Goal: Task Accomplishment & Management: Manage account settings

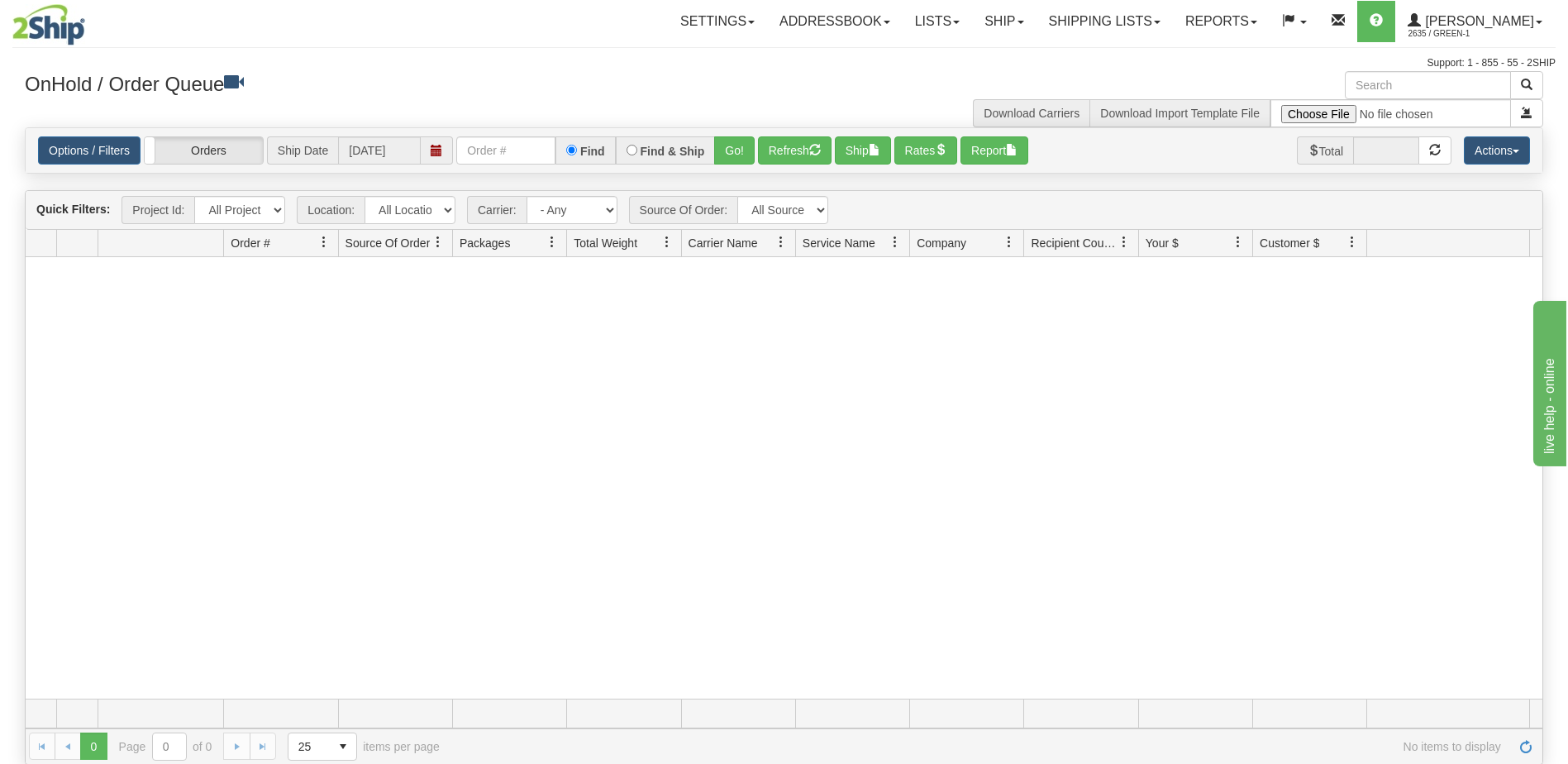
drag, startPoint x: 228, startPoint y: 417, endPoint x: 256, endPoint y: 384, distance: 43.3
click at [228, 417] on div at bounding box center [783, 478] width 1517 height 441
click at [269, 392] on div at bounding box center [783, 478] width 1517 height 441
click at [539, 37] on div "Settings Shipping Preferences Fields Preferences New Store Connections Addressb…" at bounding box center [918, 21] width 1272 height 41
click at [1108, 24] on link "Shipping lists" at bounding box center [1105, 21] width 136 height 41
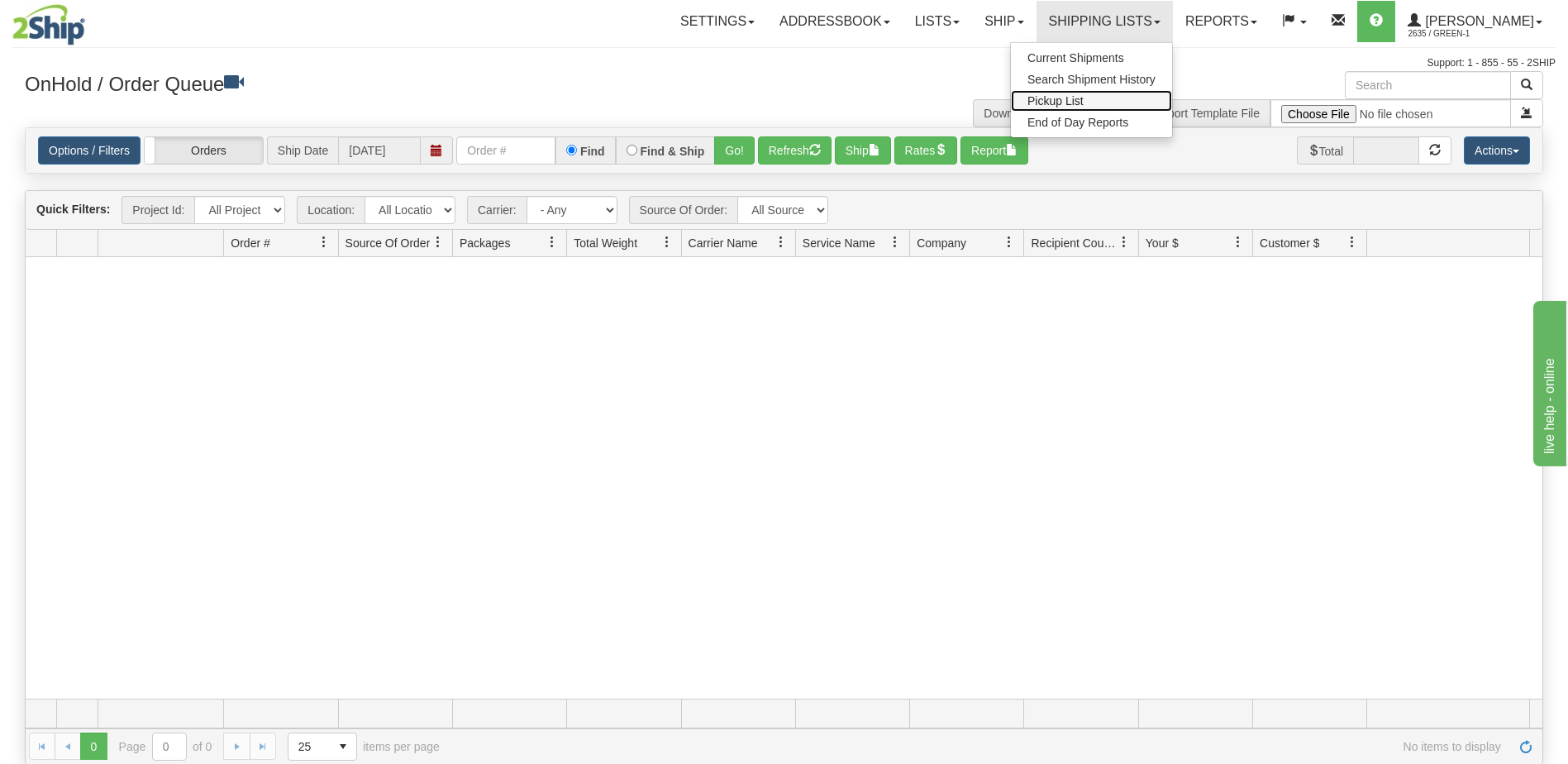
click at [1119, 103] on link "Pickup List" at bounding box center [1091, 100] width 161 height 22
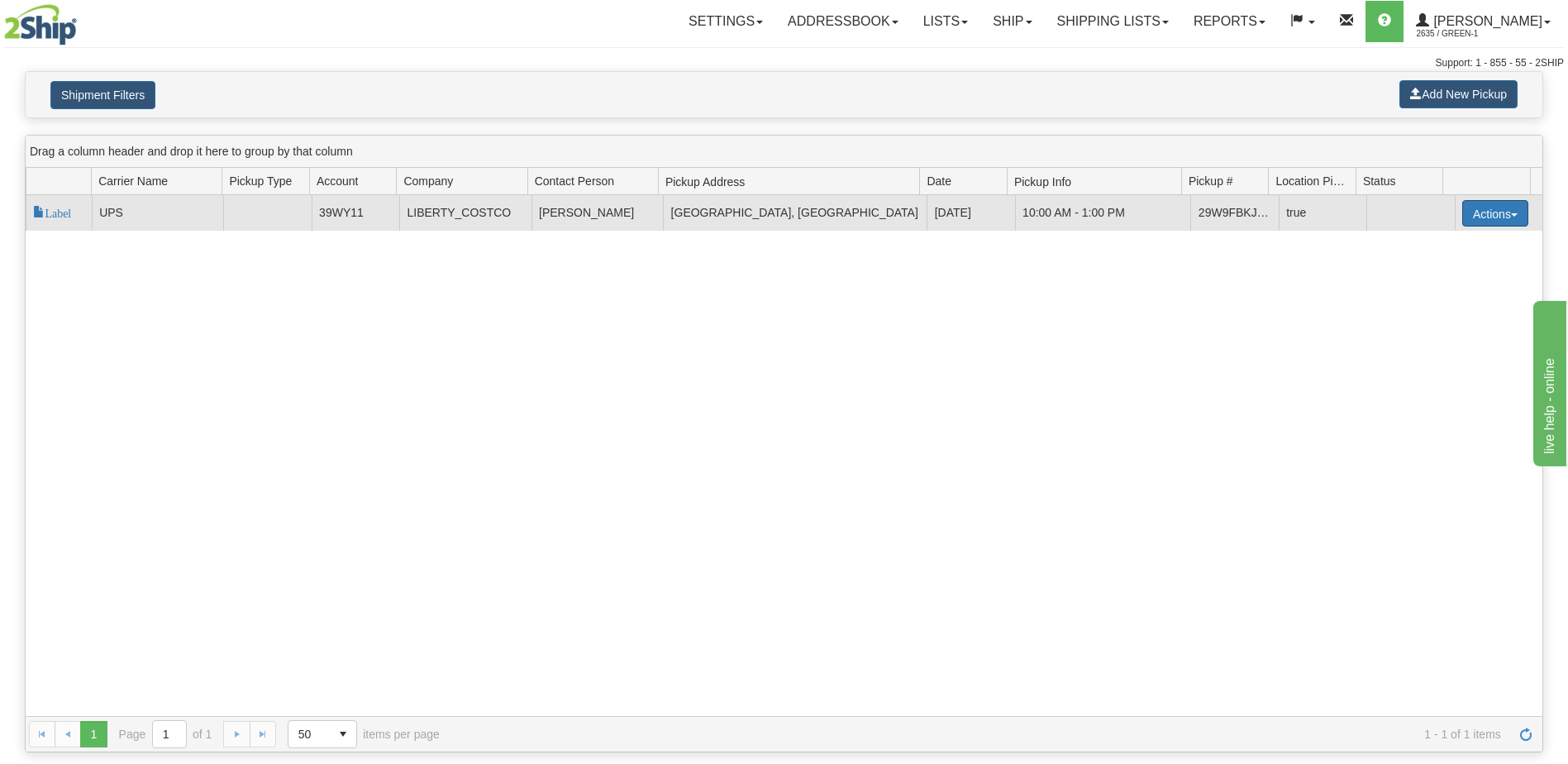
click at [1501, 222] on button "Actions" at bounding box center [1496, 213] width 66 height 26
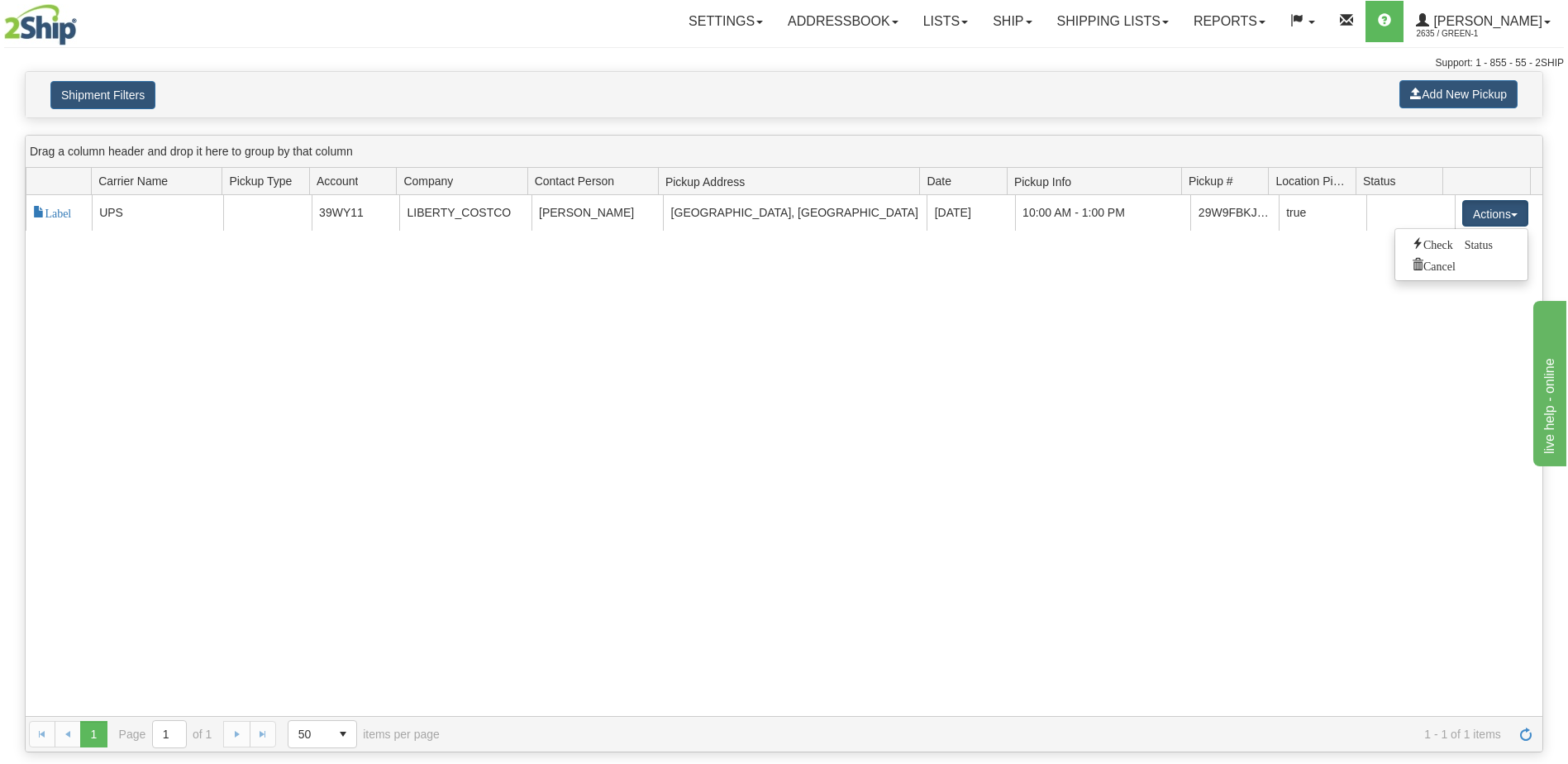
click at [1101, 427] on div "118344 8 Label UPS 39WY11 LIBERTY_COSTCO Tim Lomax Stoney Creek, ON, L8E 2B4, C…" at bounding box center [783, 455] width 1517 height 521
click at [325, 21] on div "Settings Shipping Preferences Fields Preferences New Store Connections Addressb…" at bounding box center [920, 21] width 1286 height 41
click at [1109, 28] on link "Shipping lists" at bounding box center [1113, 21] width 136 height 41
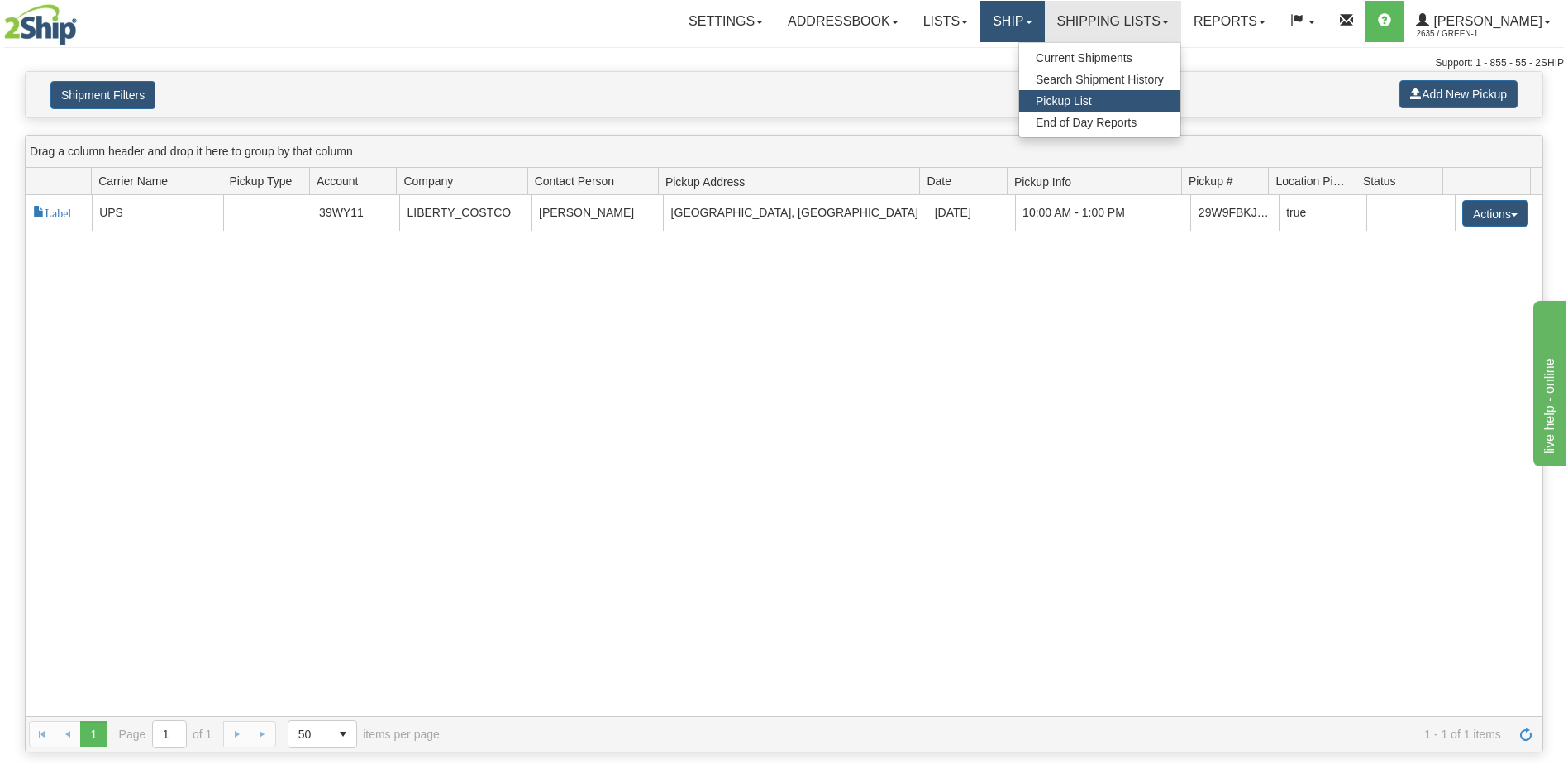
click at [1033, 19] on link "Ship" at bounding box center [1012, 21] width 64 height 41
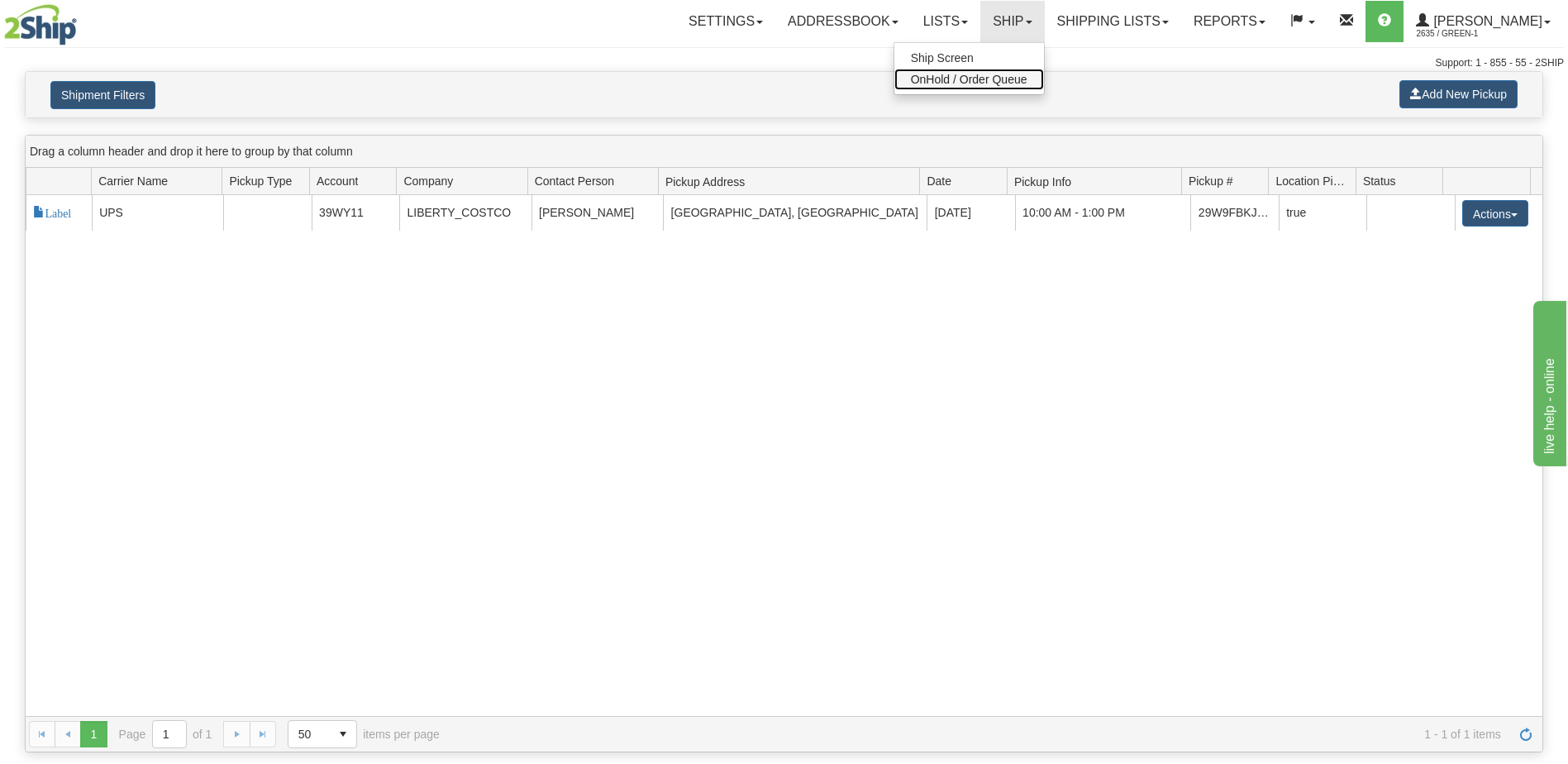
click at [1001, 72] on span "OnHold / Order Queue" at bounding box center [969, 78] width 117 height 13
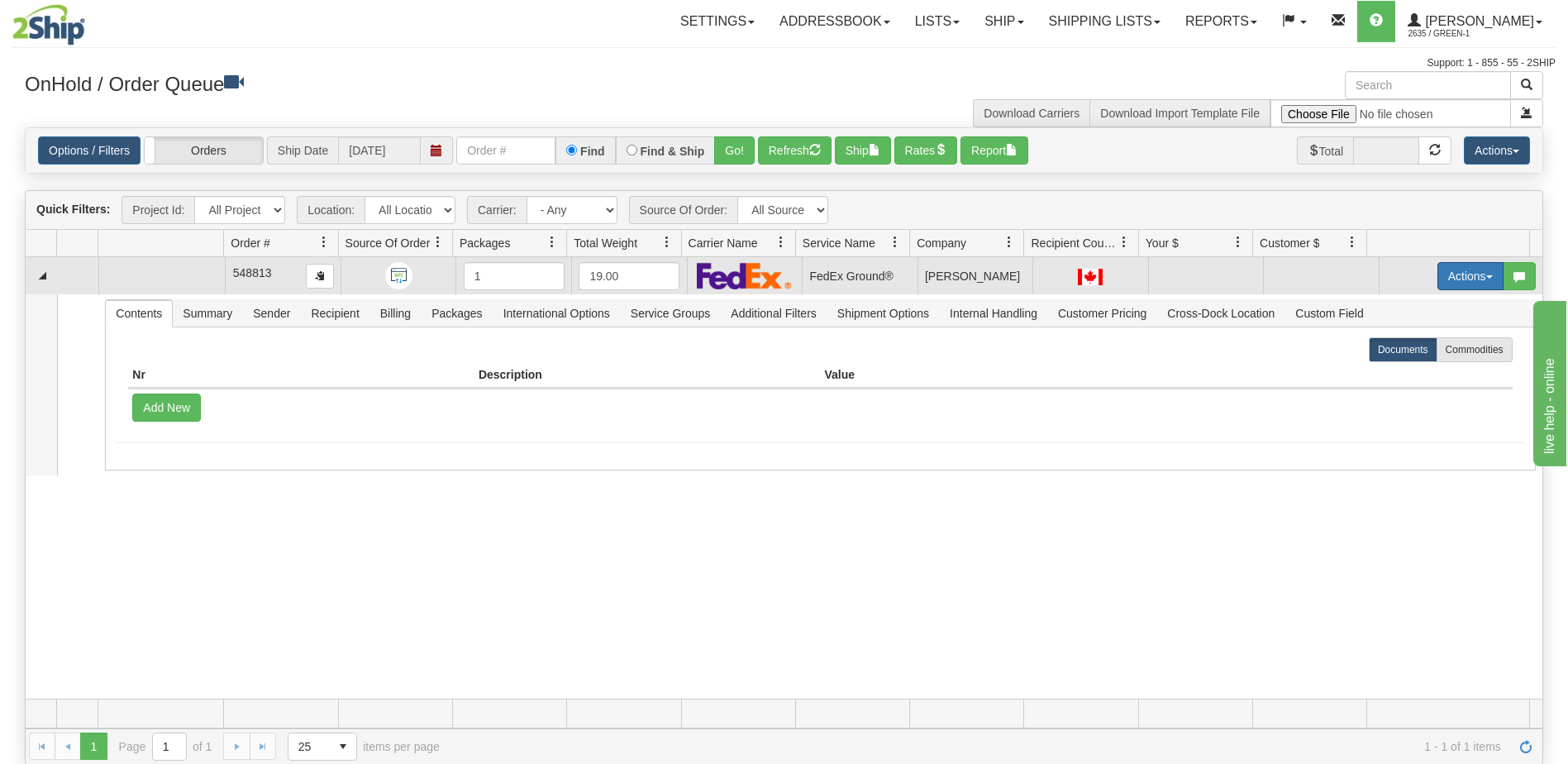
click at [1486, 278] on span "button" at bounding box center [1490, 277] width 7 height 3
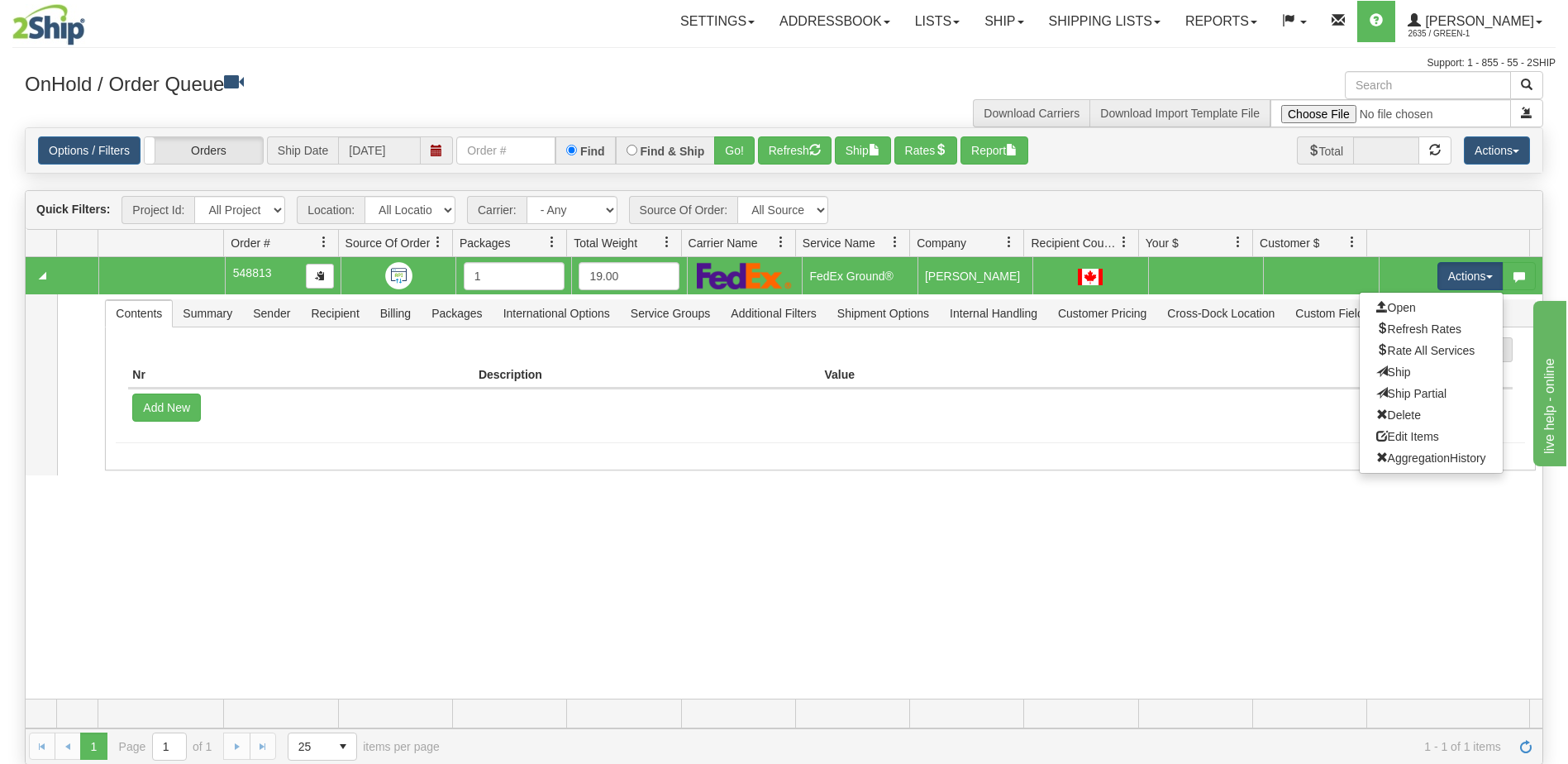
click at [786, 67] on div "Support: 1 - 855 - 55 - 2SHIP" at bounding box center [784, 63] width 1544 height 14
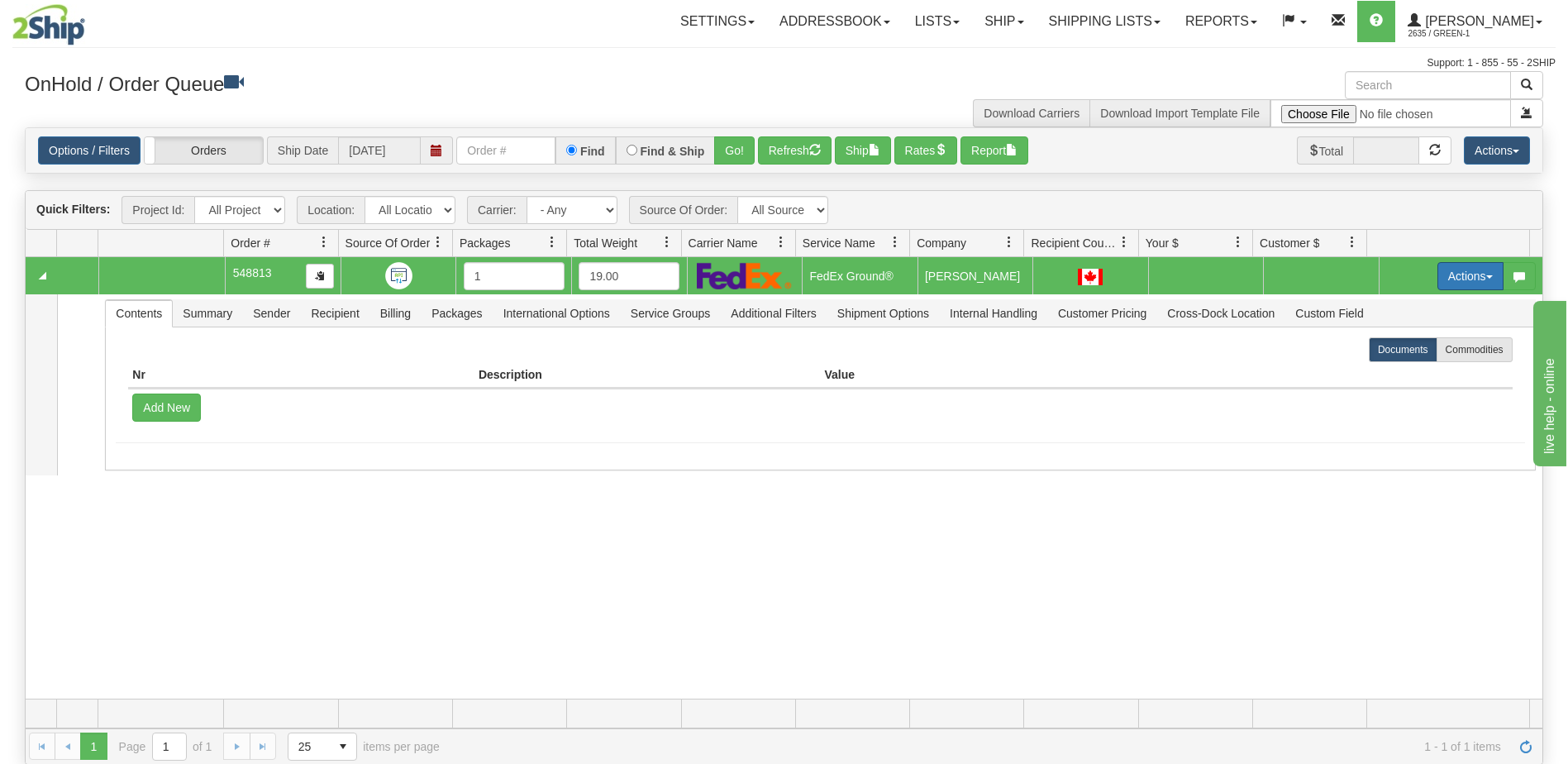
click at [1455, 271] on button "Actions" at bounding box center [1470, 276] width 66 height 28
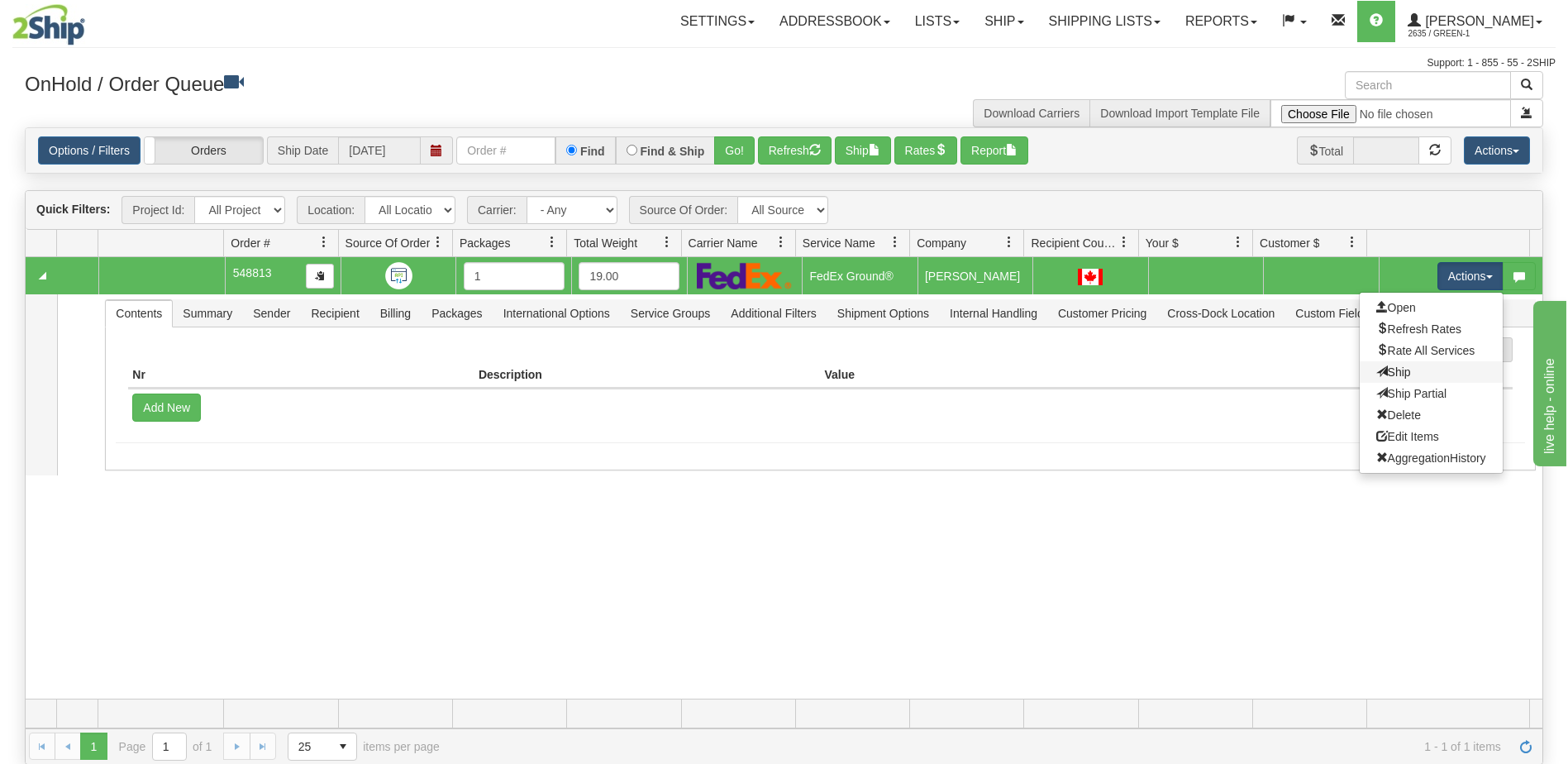
click at [1392, 379] on link "Ship" at bounding box center [1431, 372] width 143 height 22
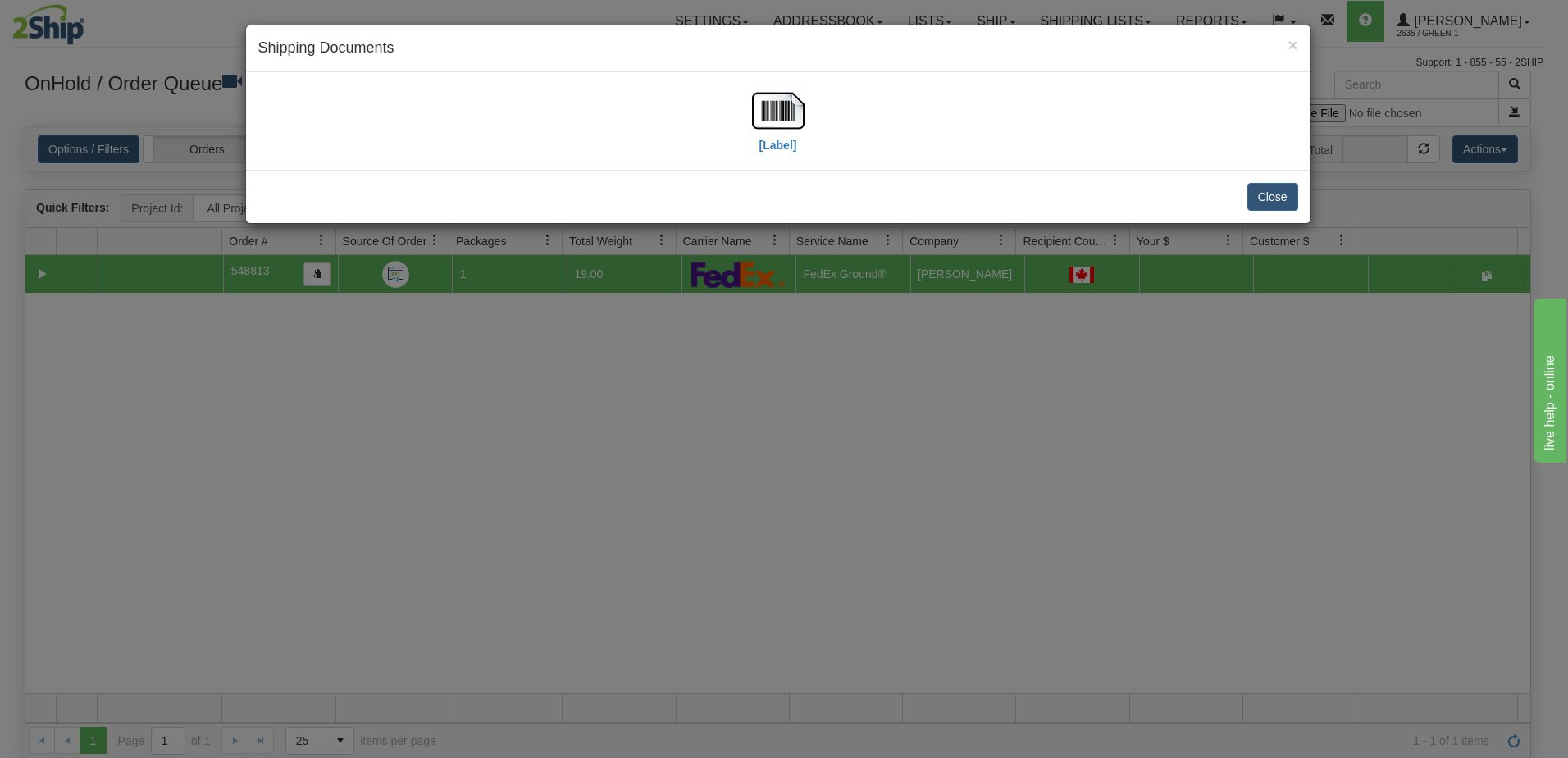
click at [1266, 46] on h4 "Shipping Documents" at bounding box center [779, 48] width 1040 height 22
click at [1295, 48] on span "×" at bounding box center [1292, 45] width 10 height 19
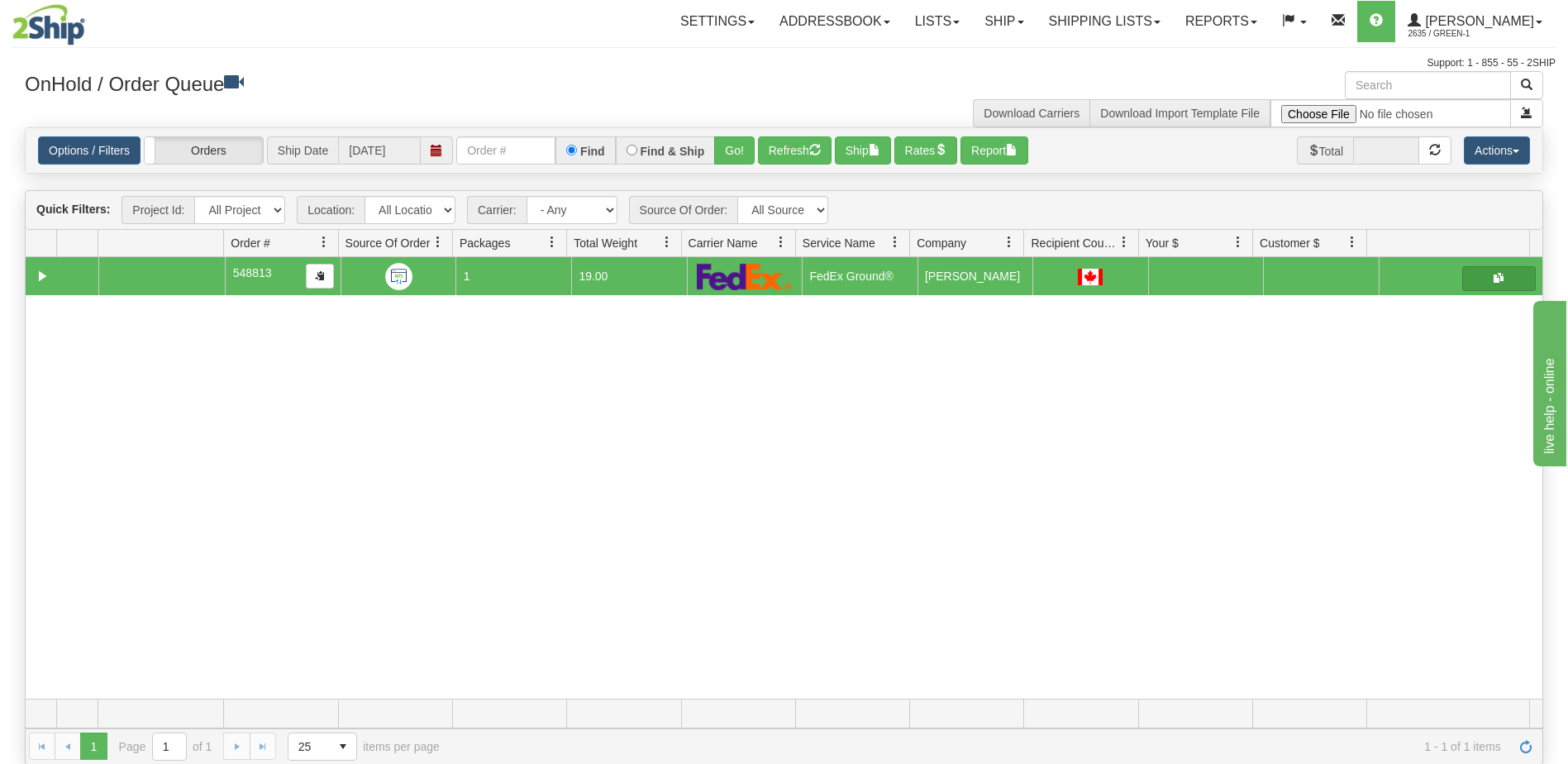
click at [1494, 283] on span "button" at bounding box center [1498, 277] width 10 height 10
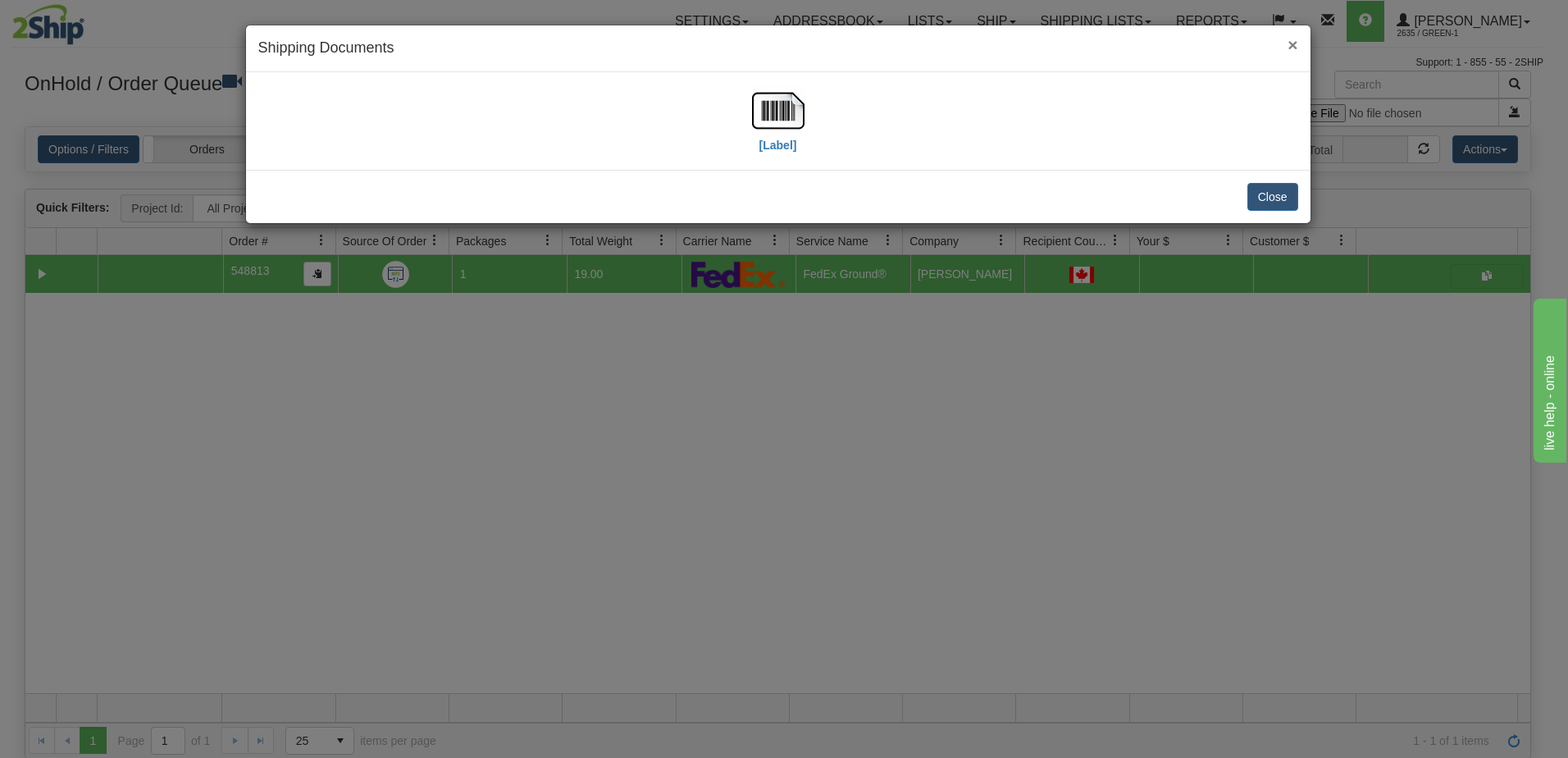
click at [1296, 43] on span "×" at bounding box center [1292, 45] width 10 height 19
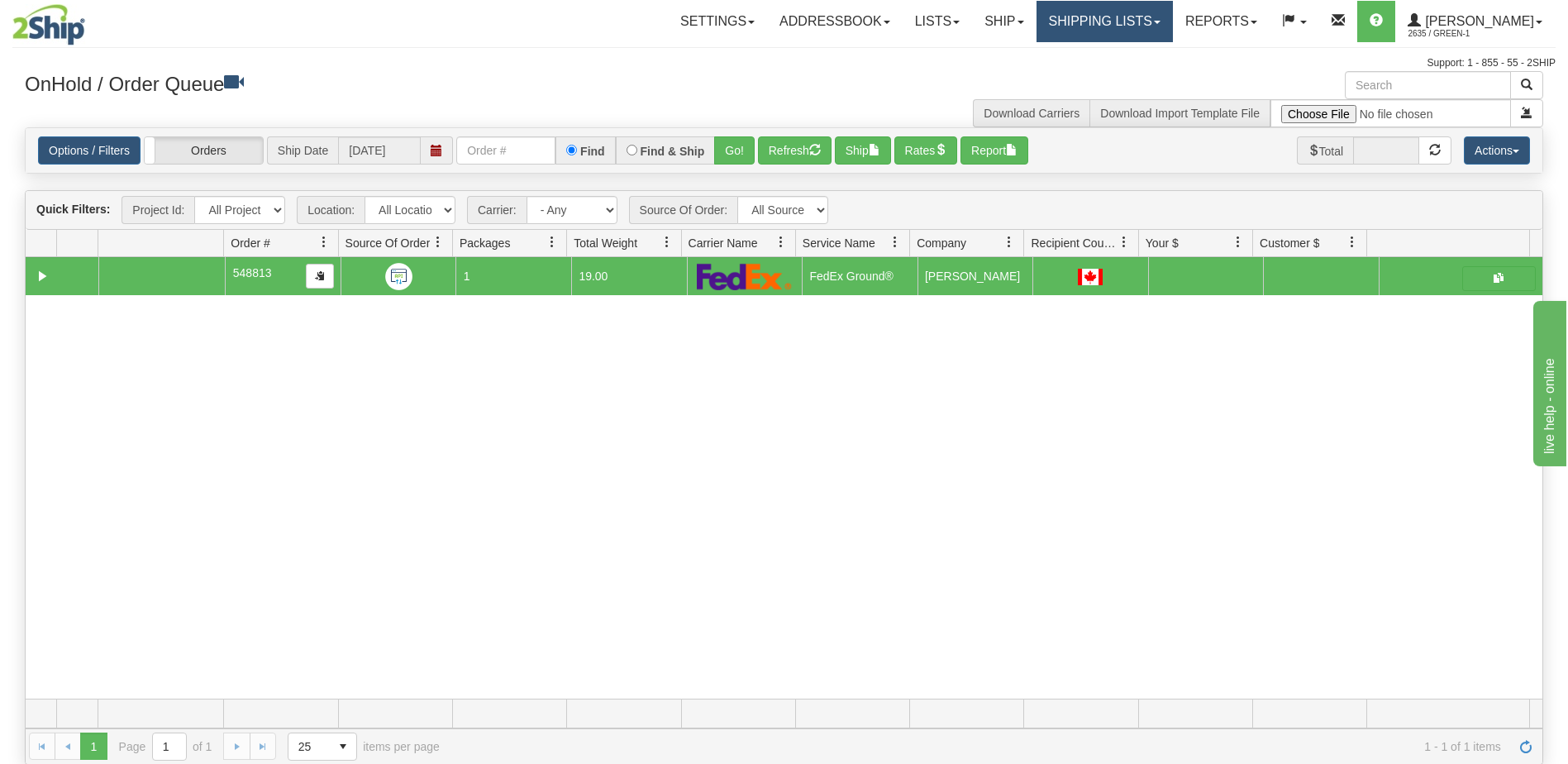
click at [1127, 9] on link "Shipping lists" at bounding box center [1105, 21] width 136 height 41
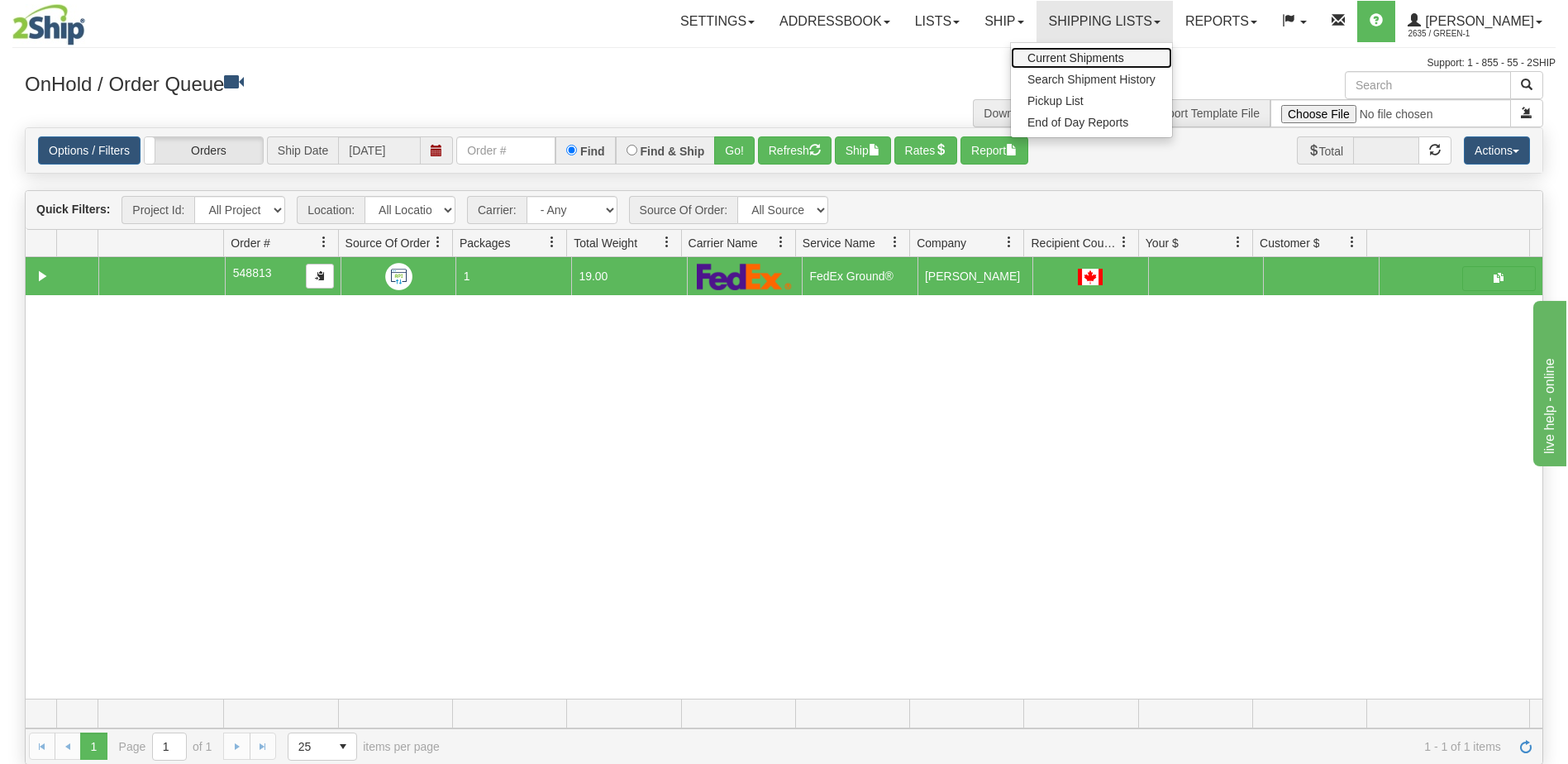
click at [1114, 57] on span "Current Shipments" at bounding box center [1075, 58] width 97 height 13
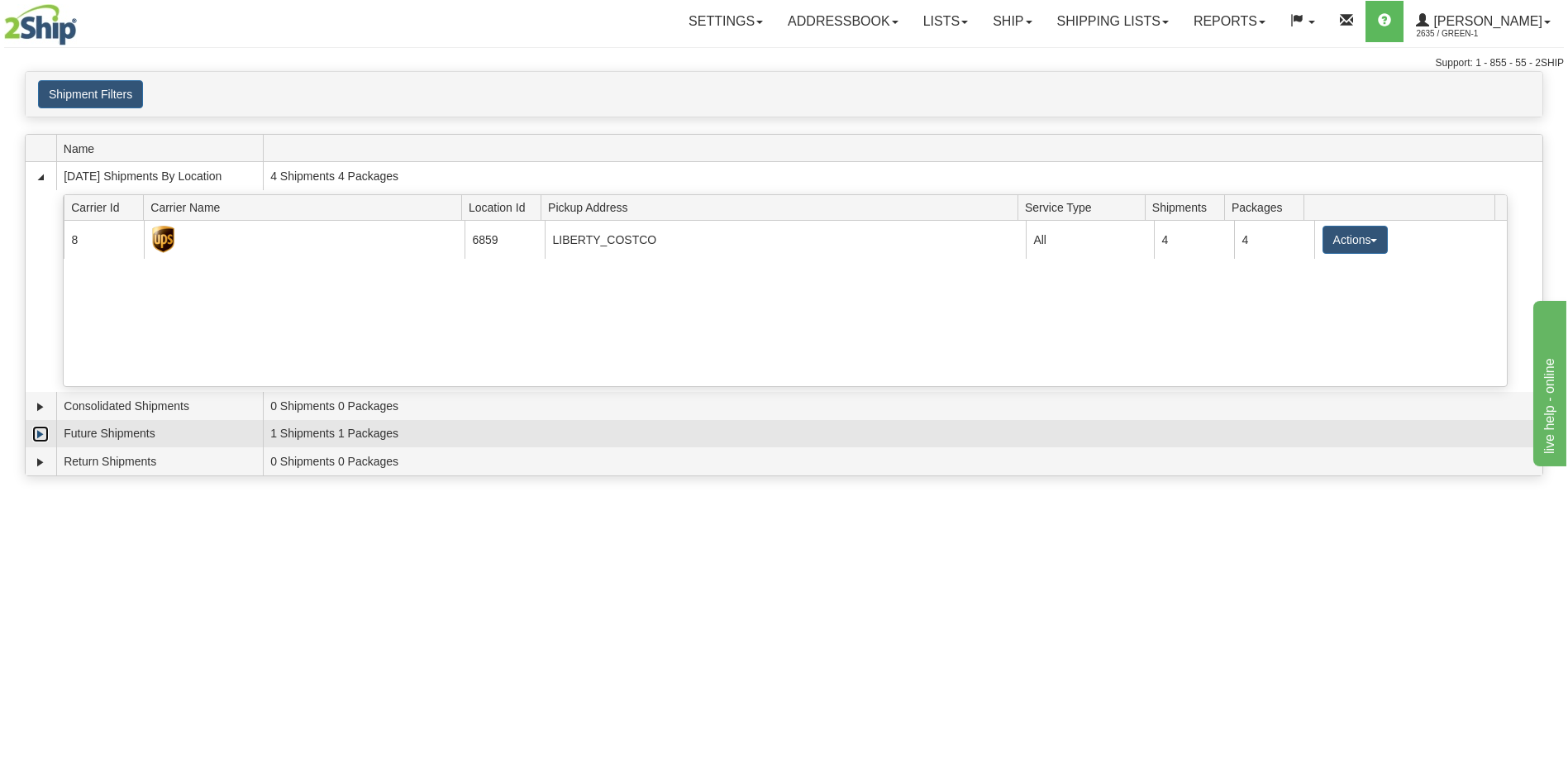
click at [39, 438] on link "Expand" at bounding box center [40, 433] width 17 height 17
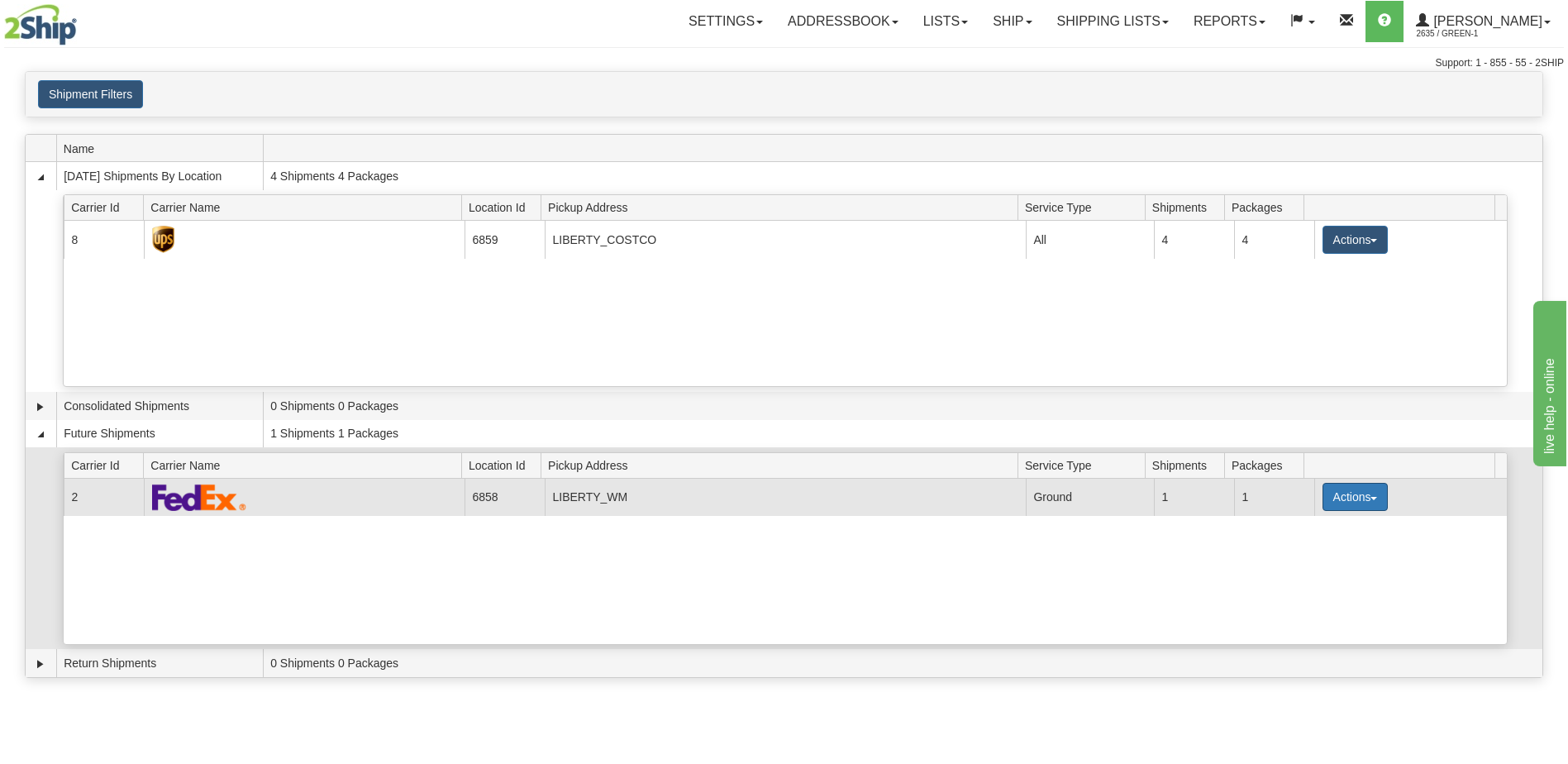
click at [1372, 501] on button "Actions" at bounding box center [1356, 497] width 66 height 28
click at [1308, 533] on span "Details" at bounding box center [1293, 527] width 44 height 11
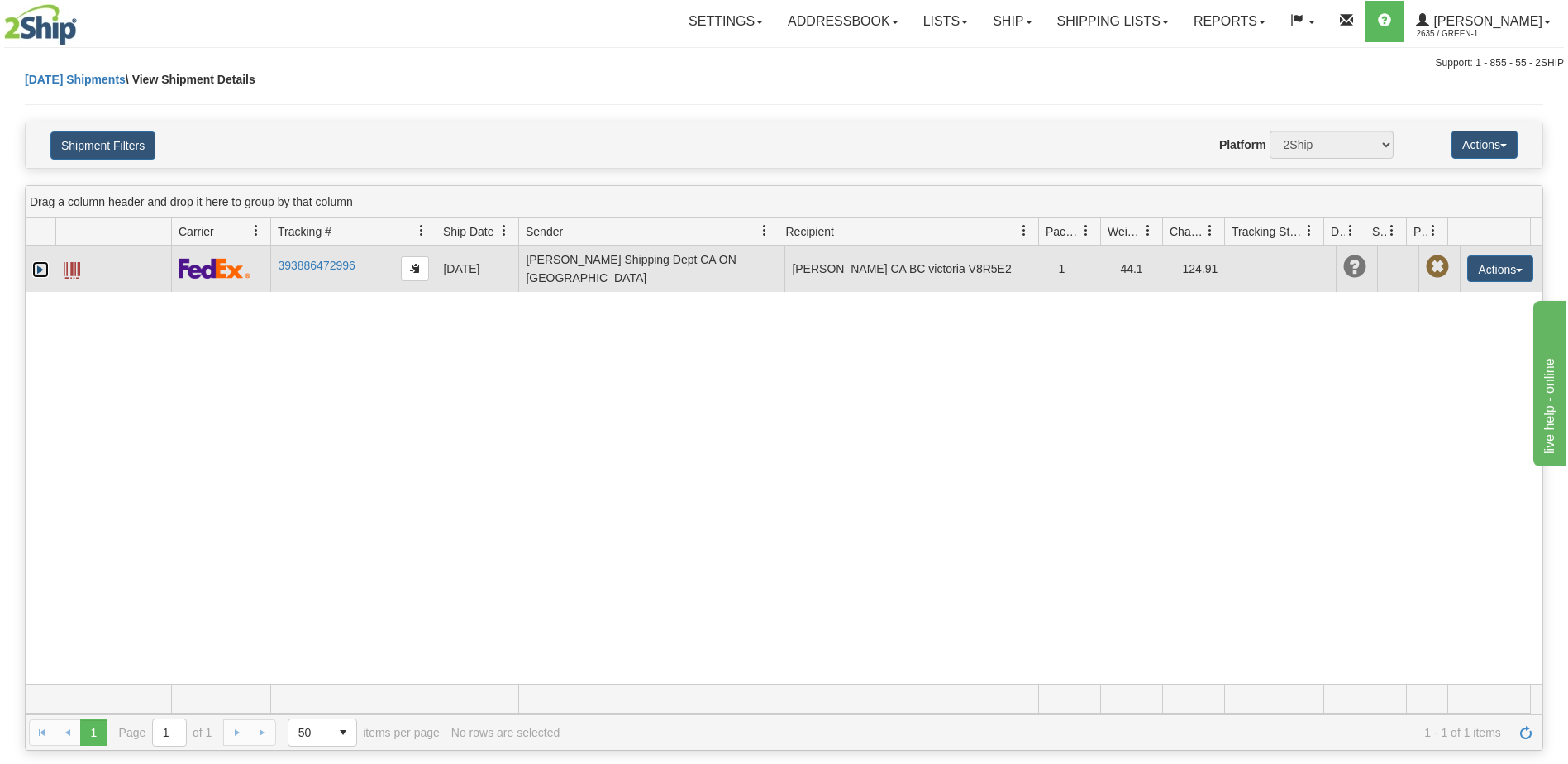
click at [40, 269] on link "Expand" at bounding box center [40, 269] width 17 height 17
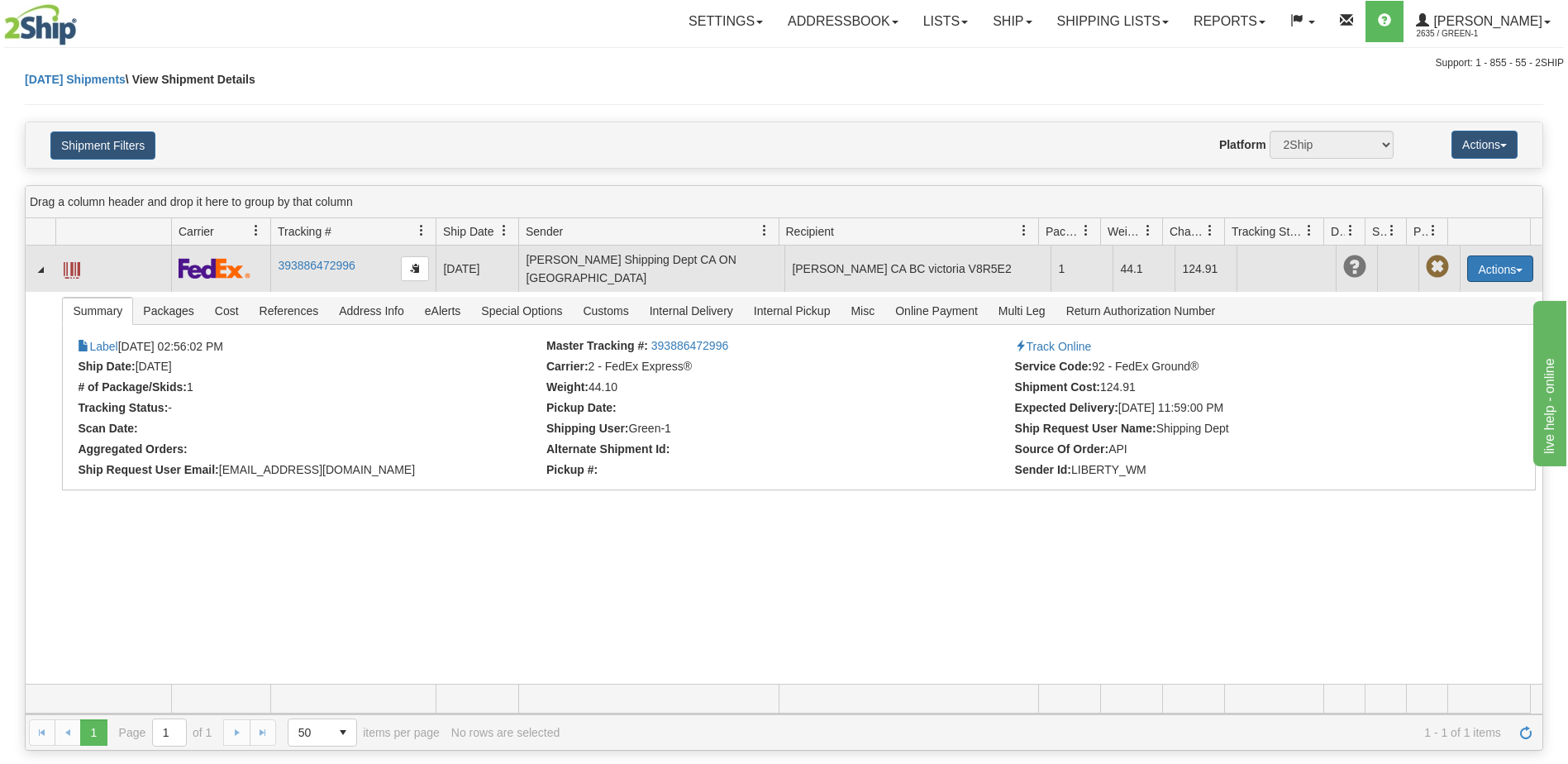
click at [1488, 270] on button "Actions" at bounding box center [1500, 269] width 66 height 26
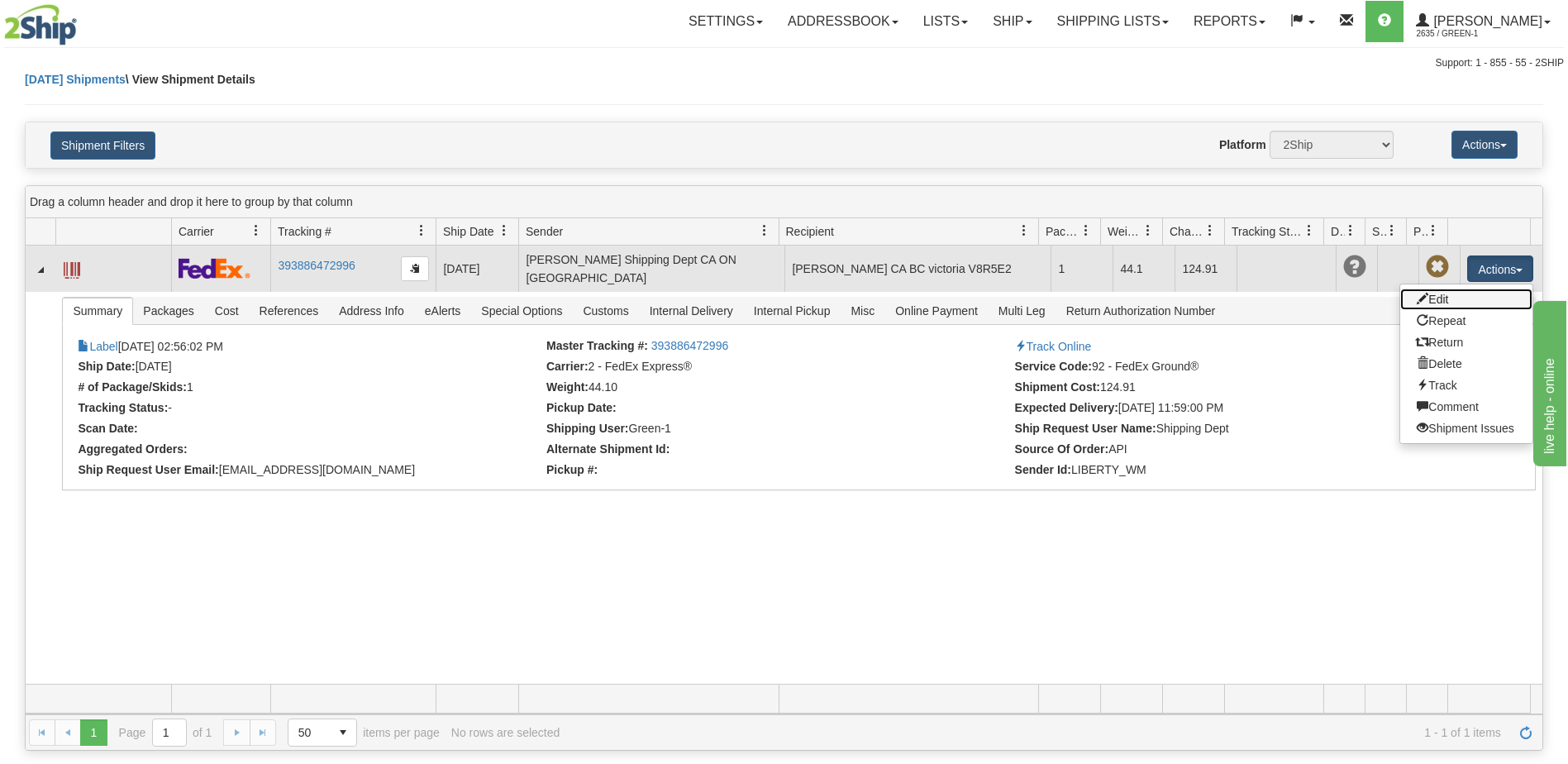
click at [1478, 304] on link "Edit" at bounding box center [1467, 299] width 133 height 22
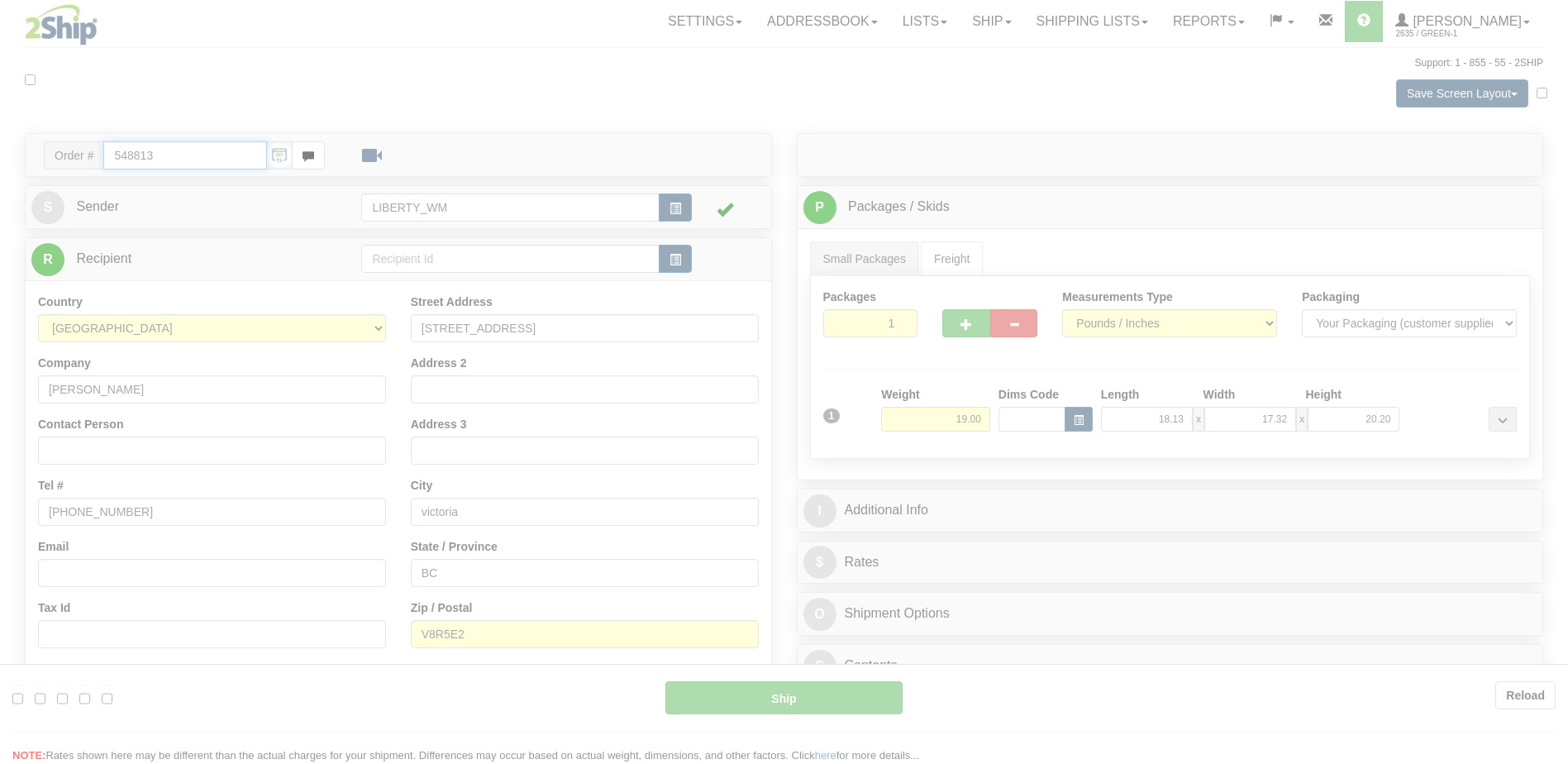
type input "92"
type input "16:00"
type input "19:00"
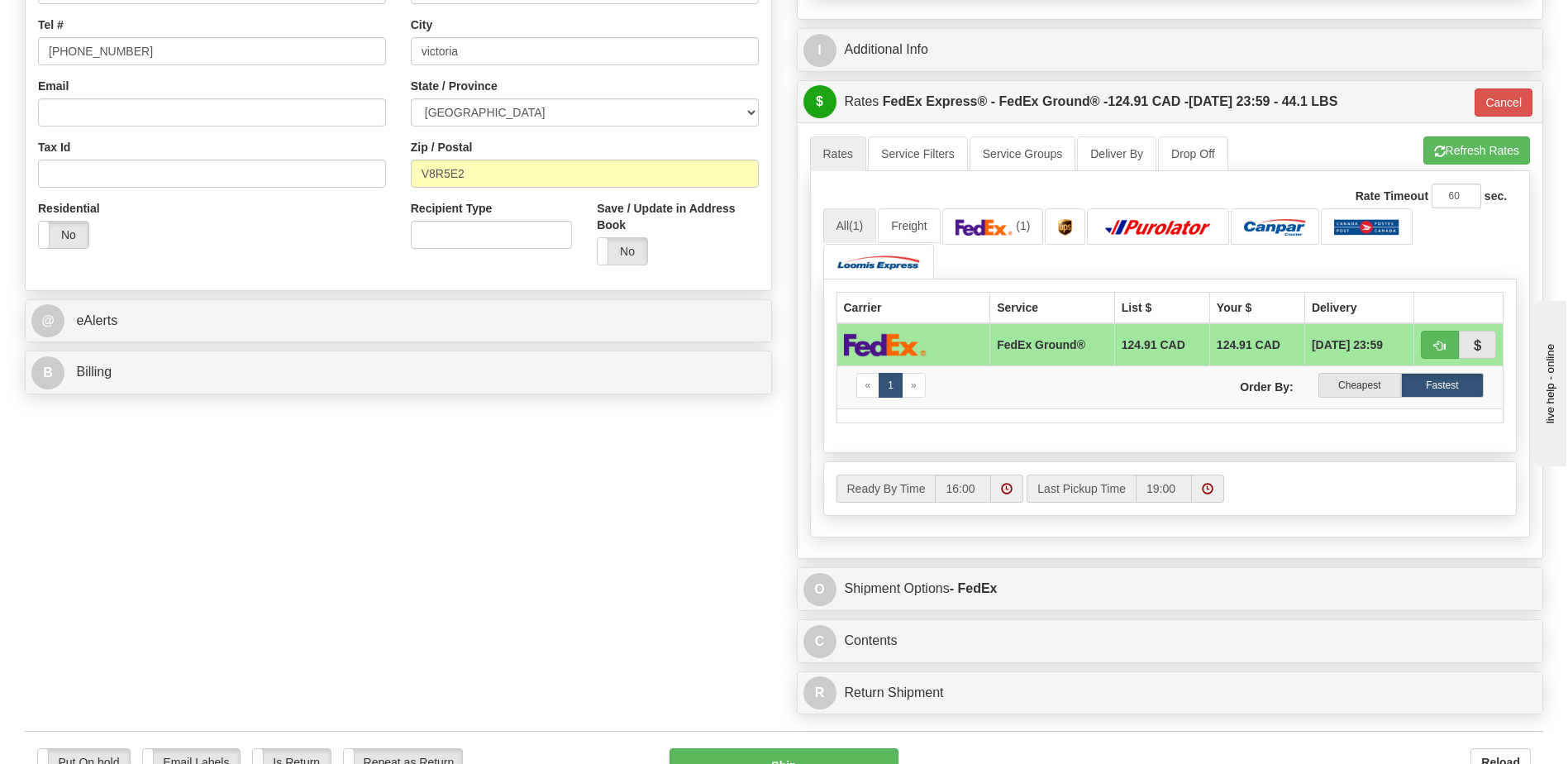
scroll to position [661, 0]
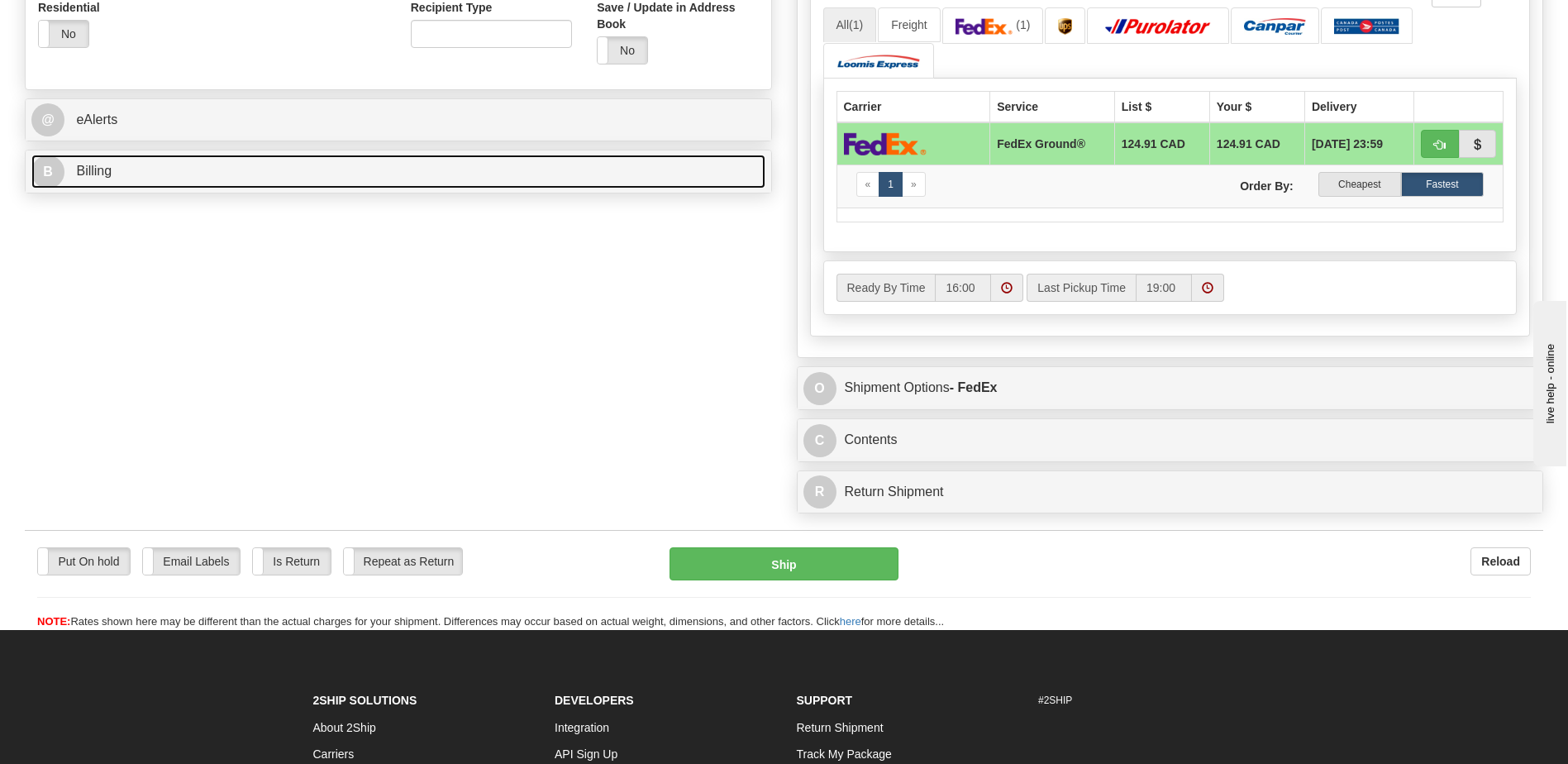
click at [149, 175] on link "B Billing" at bounding box center [399, 171] width 734 height 34
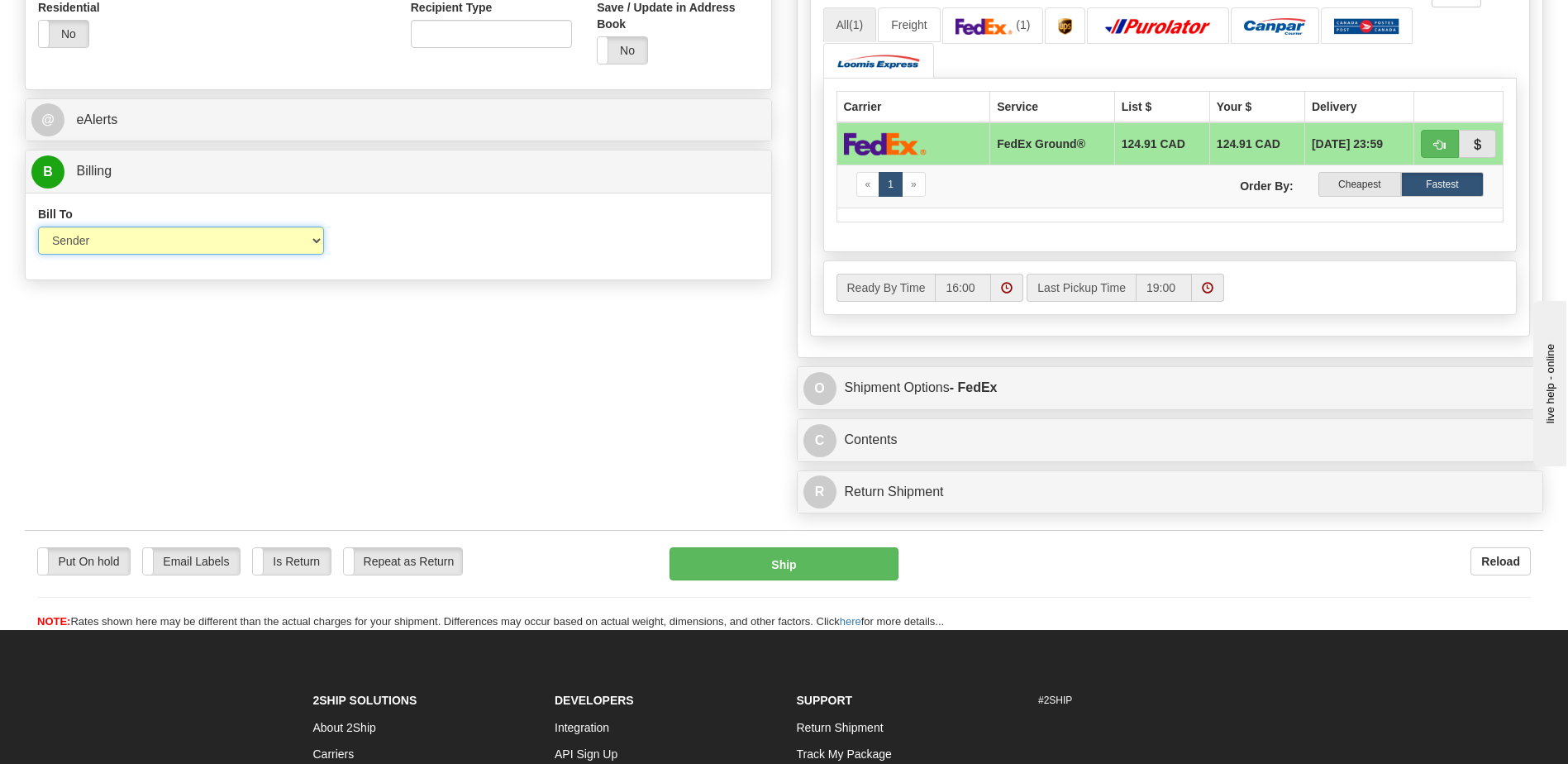
click at [187, 239] on select "Sender Recipient Third Party Collect" at bounding box center [181, 241] width 286 height 28
select select "3"
click at [38, 227] on select "Sender Recipient Third Party Collect" at bounding box center [181, 241] width 286 height 28
type input "92"
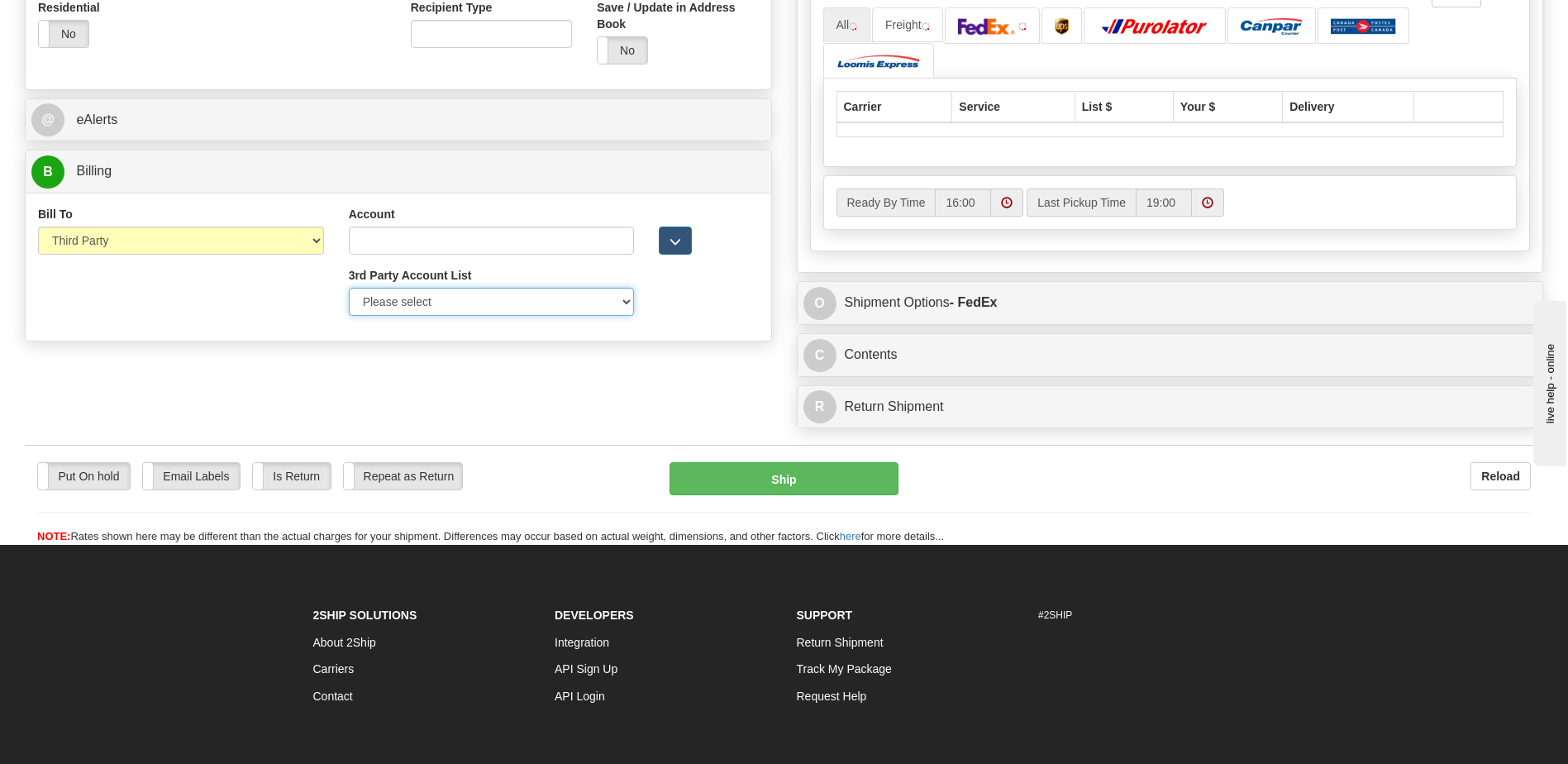
click at [568, 304] on select "Please select Liberty Costco-39WY11-UPS Amazon.ca-50483A-UPS GSBLC Costco-39WY1…" at bounding box center [492, 302] width 286 height 28
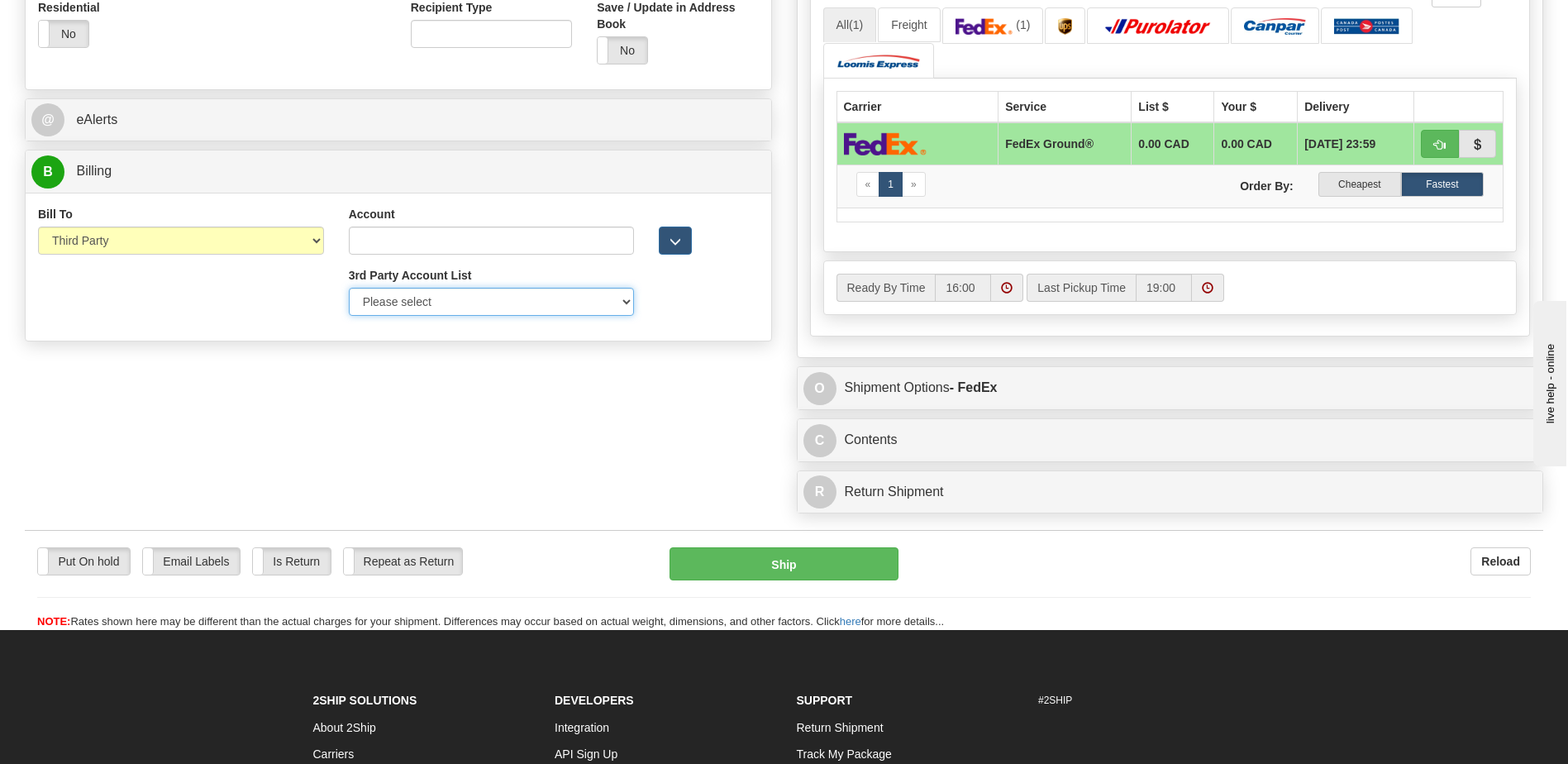
select select "409"
click at [349, 288] on select "Please select Liberty_Wal-Mart_FedEx-250243480-FedEx Express®" at bounding box center [492, 302] width 286 height 28
type input "250243480"
type input "Walmart"
type input "1940 Argentia Rd"
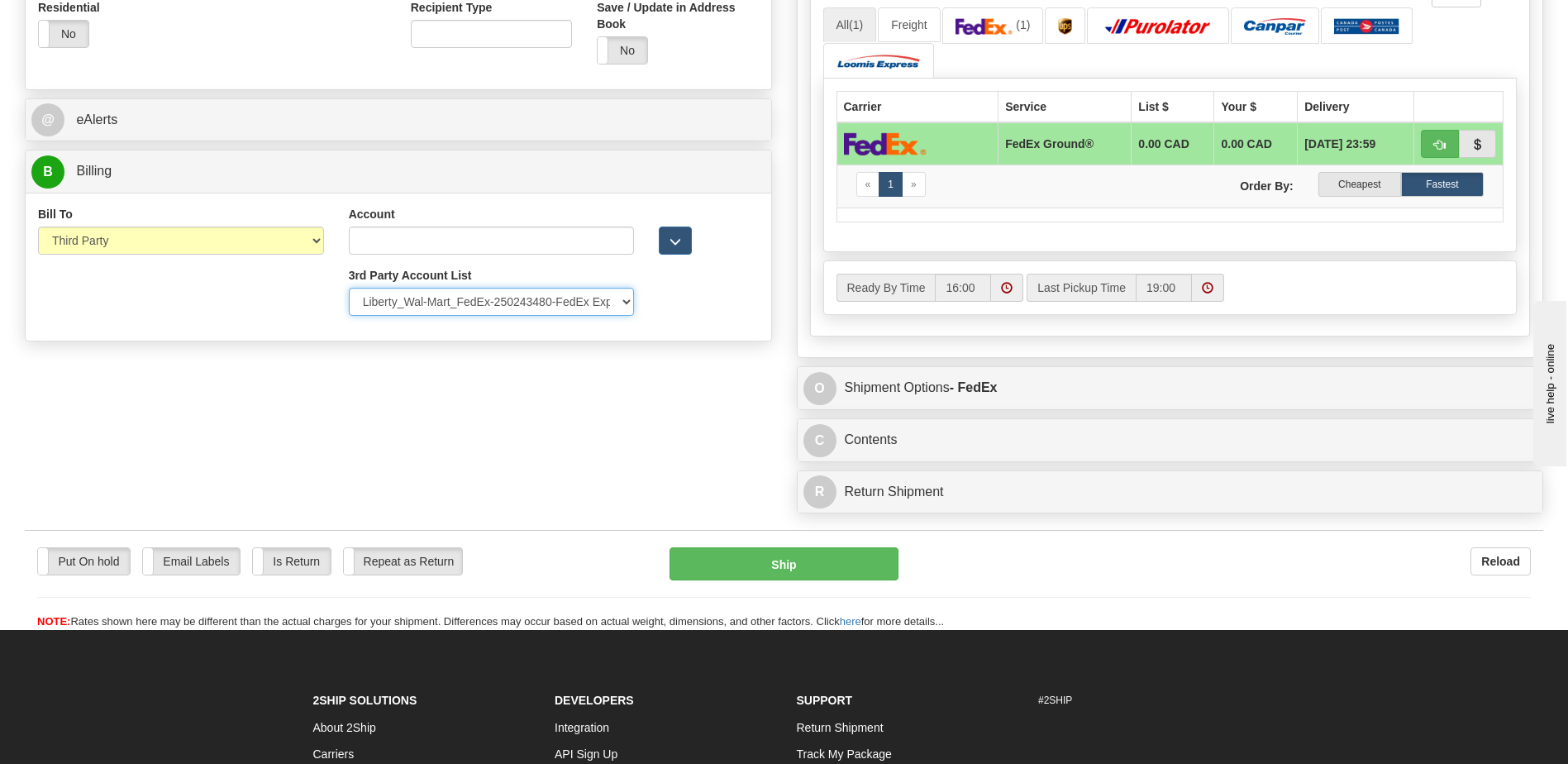
type input "Mississauga"
type input "L5N 1P9"
select select "ON"
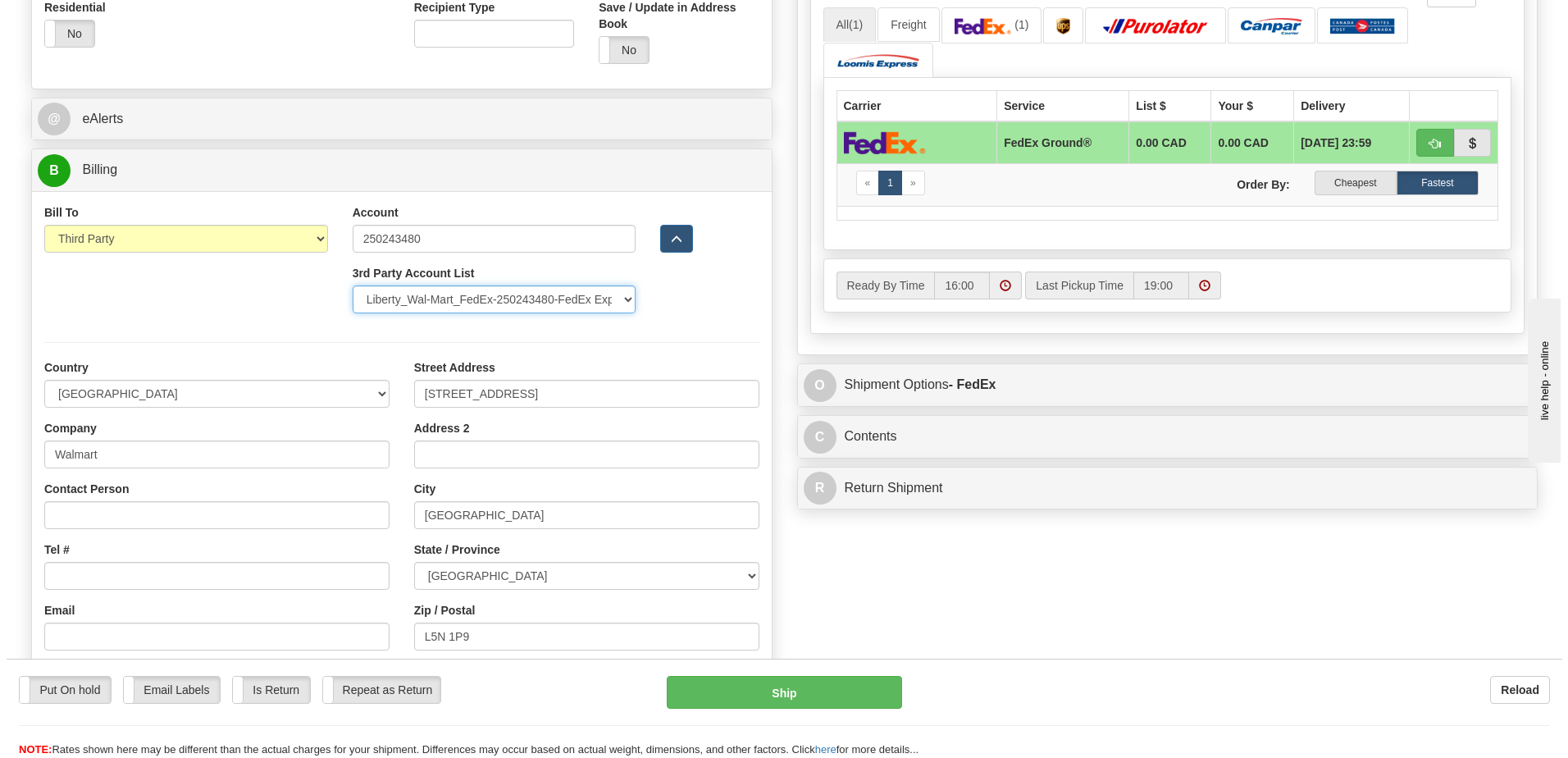
scroll to position [984, 0]
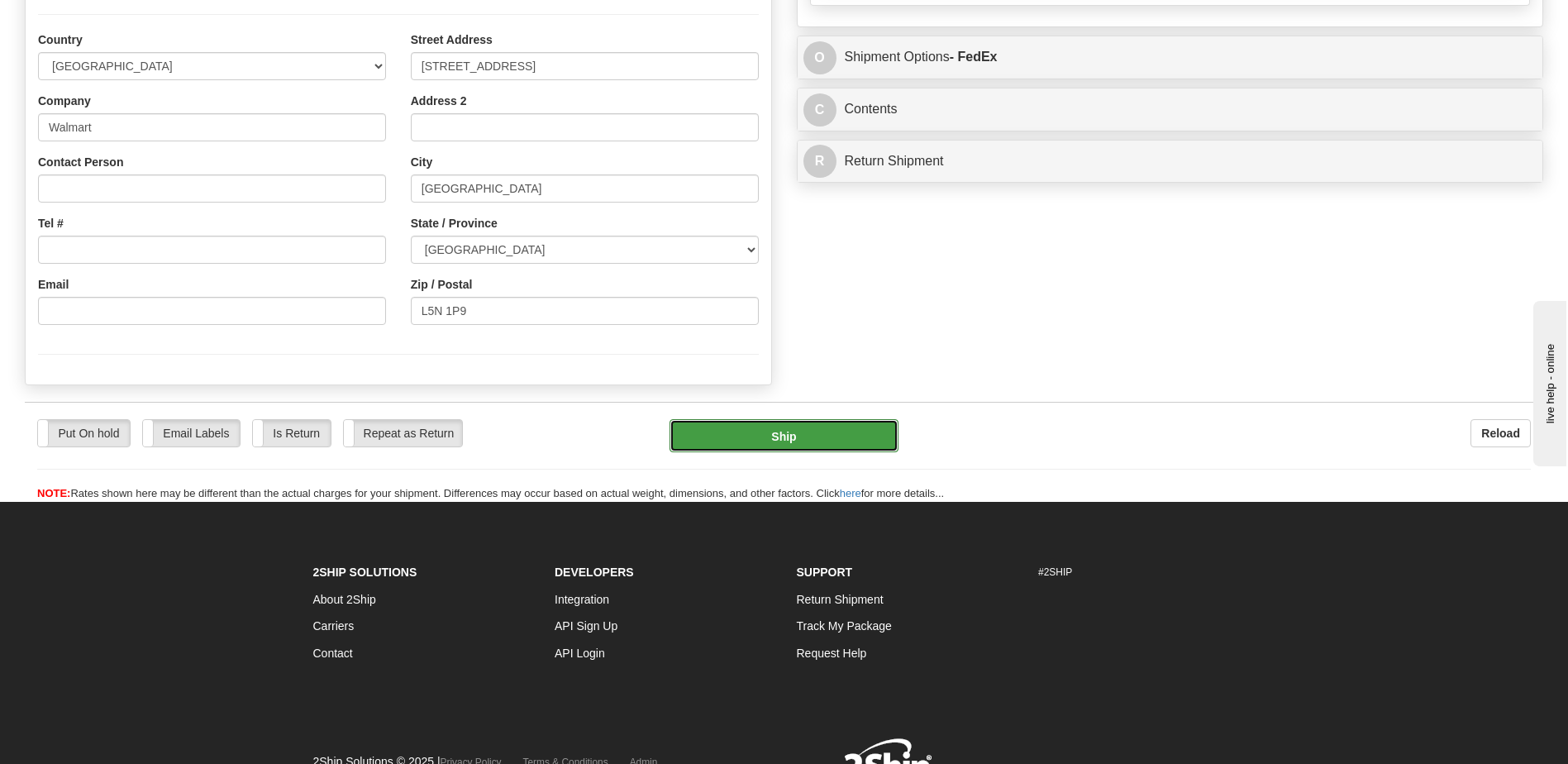
click at [804, 429] on button "Ship" at bounding box center [784, 436] width 228 height 33
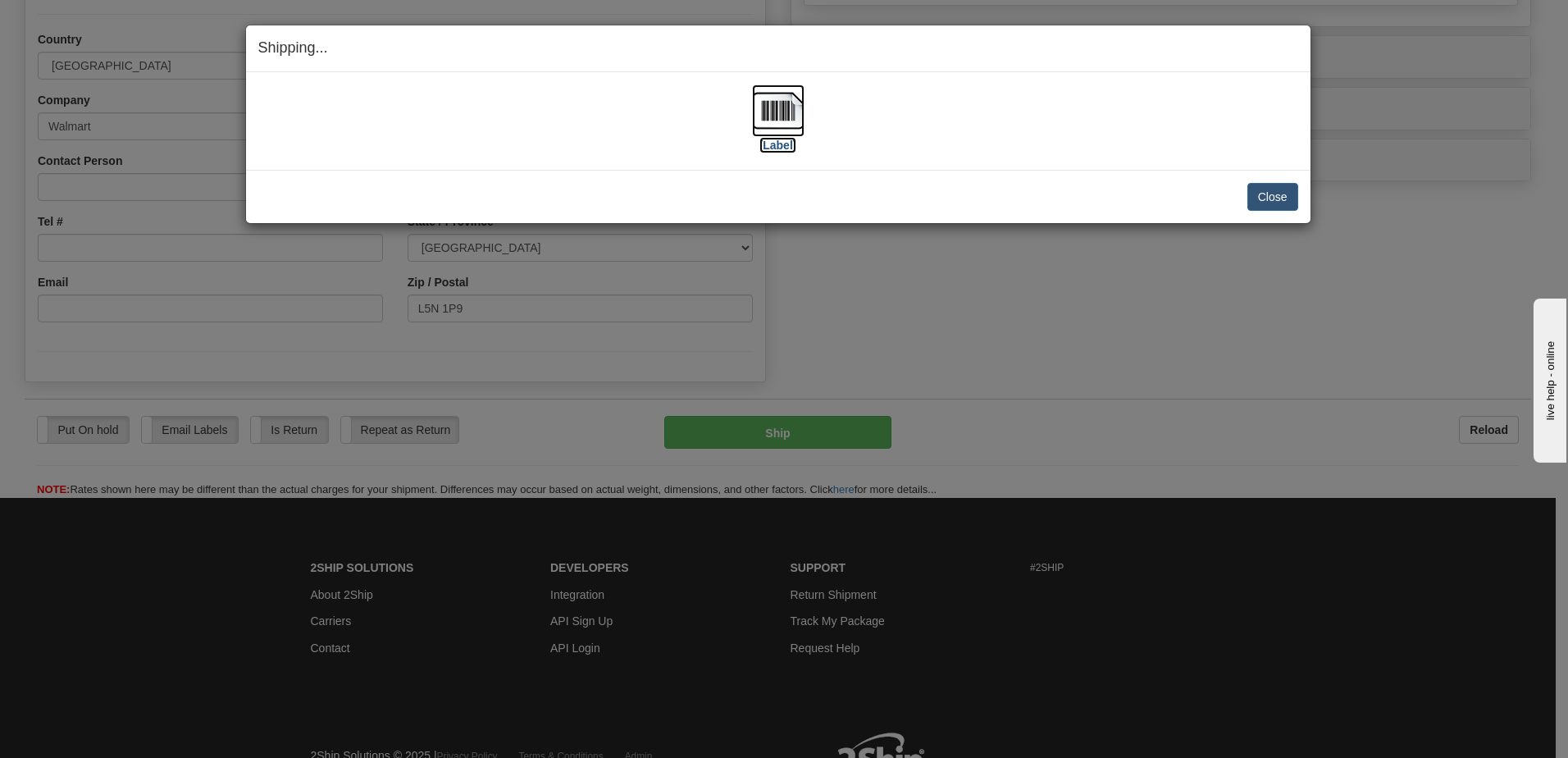
click at [778, 145] on label "[Label]" at bounding box center [779, 145] width 38 height 16
click at [1140, 296] on div "Shipping... Your SHIPMENT will EXPIRE in [Label] IMPORTANT NOTICE Embassy / Con…" at bounding box center [784, 379] width 1568 height 758
click at [1266, 190] on button "Close" at bounding box center [1273, 196] width 51 height 28
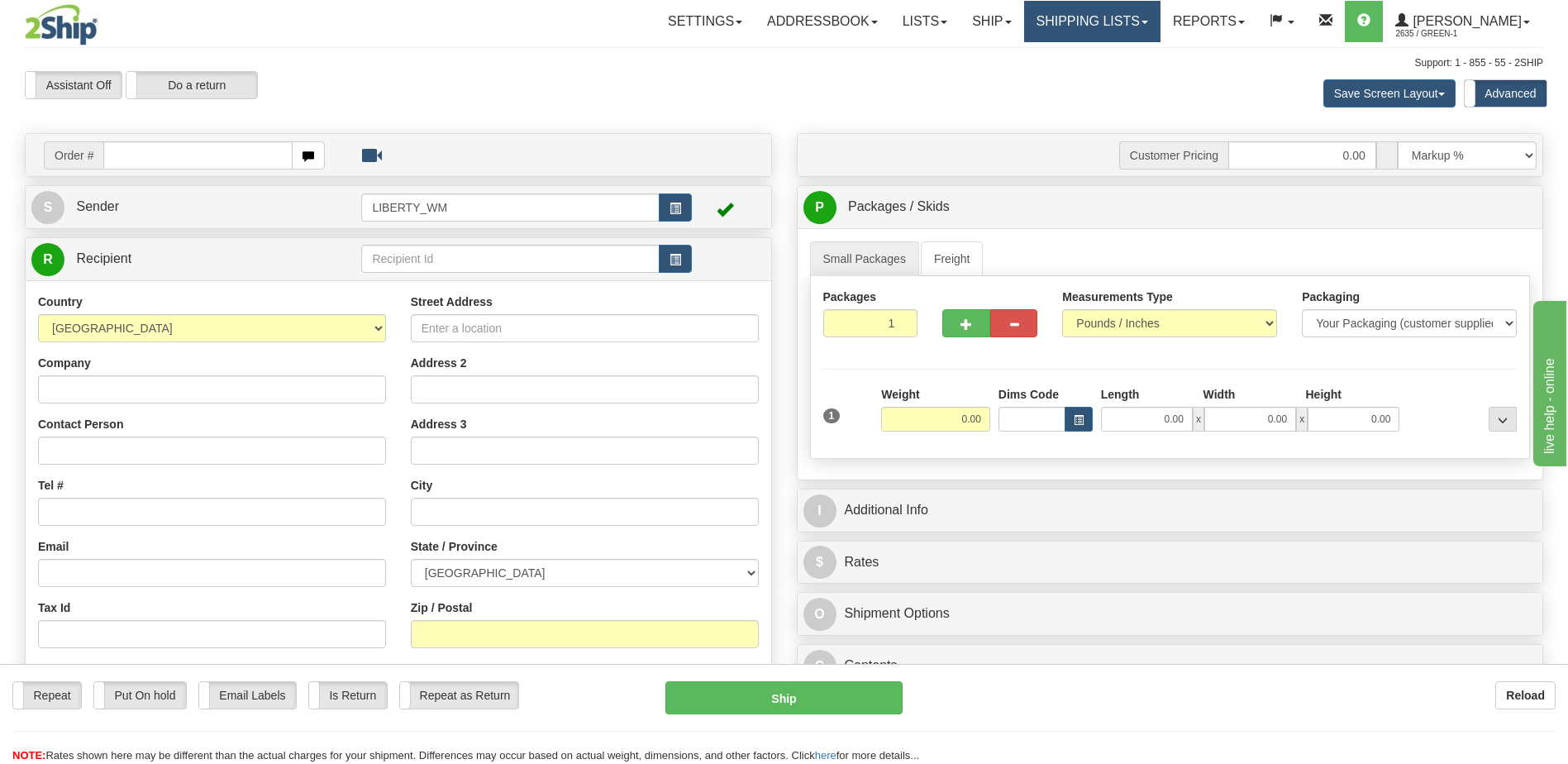
click at [1076, 26] on link "Shipping lists" at bounding box center [1092, 21] width 136 height 41
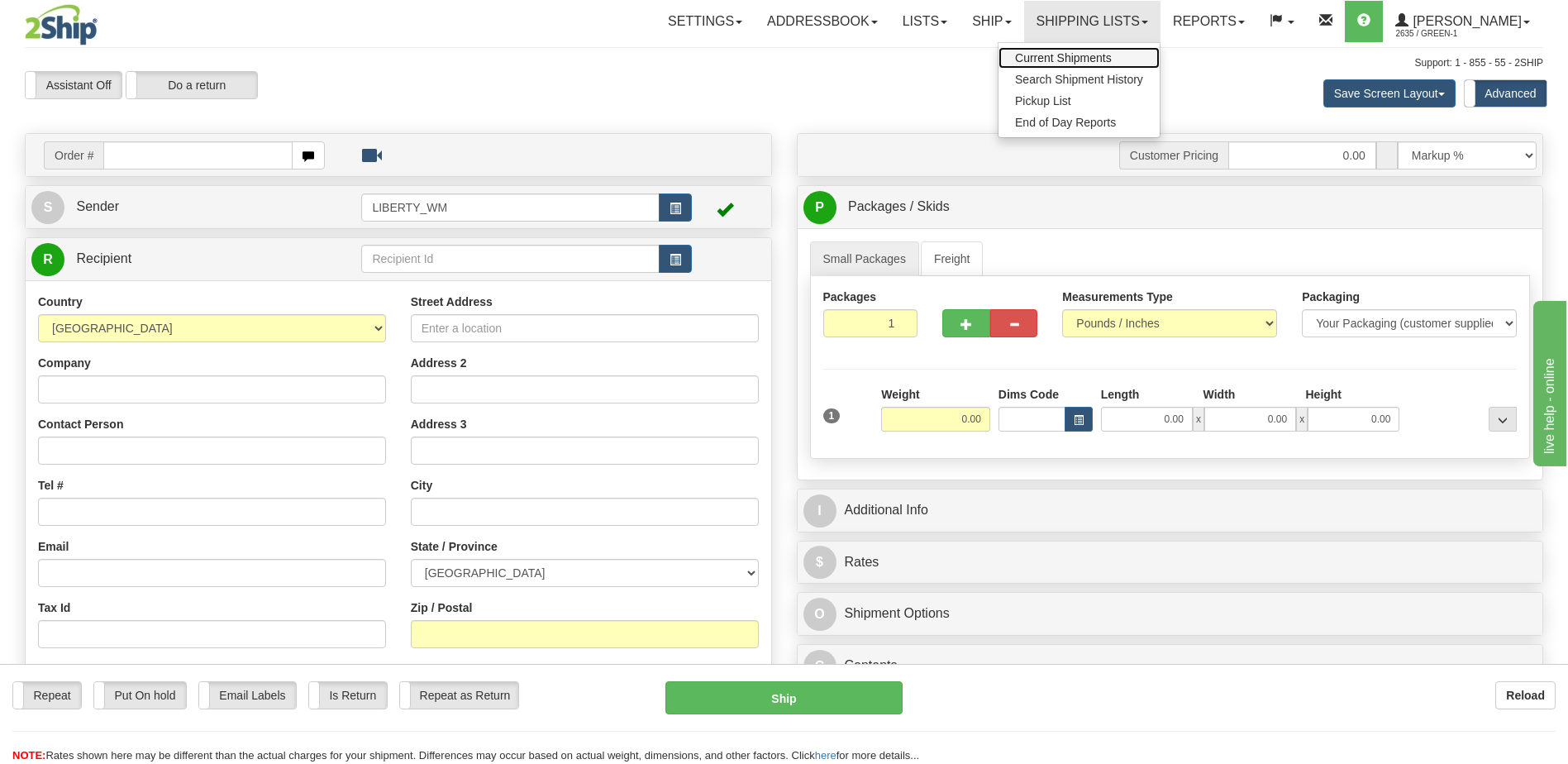
click at [1094, 65] on link "Current Shipments" at bounding box center [1079, 58] width 161 height 22
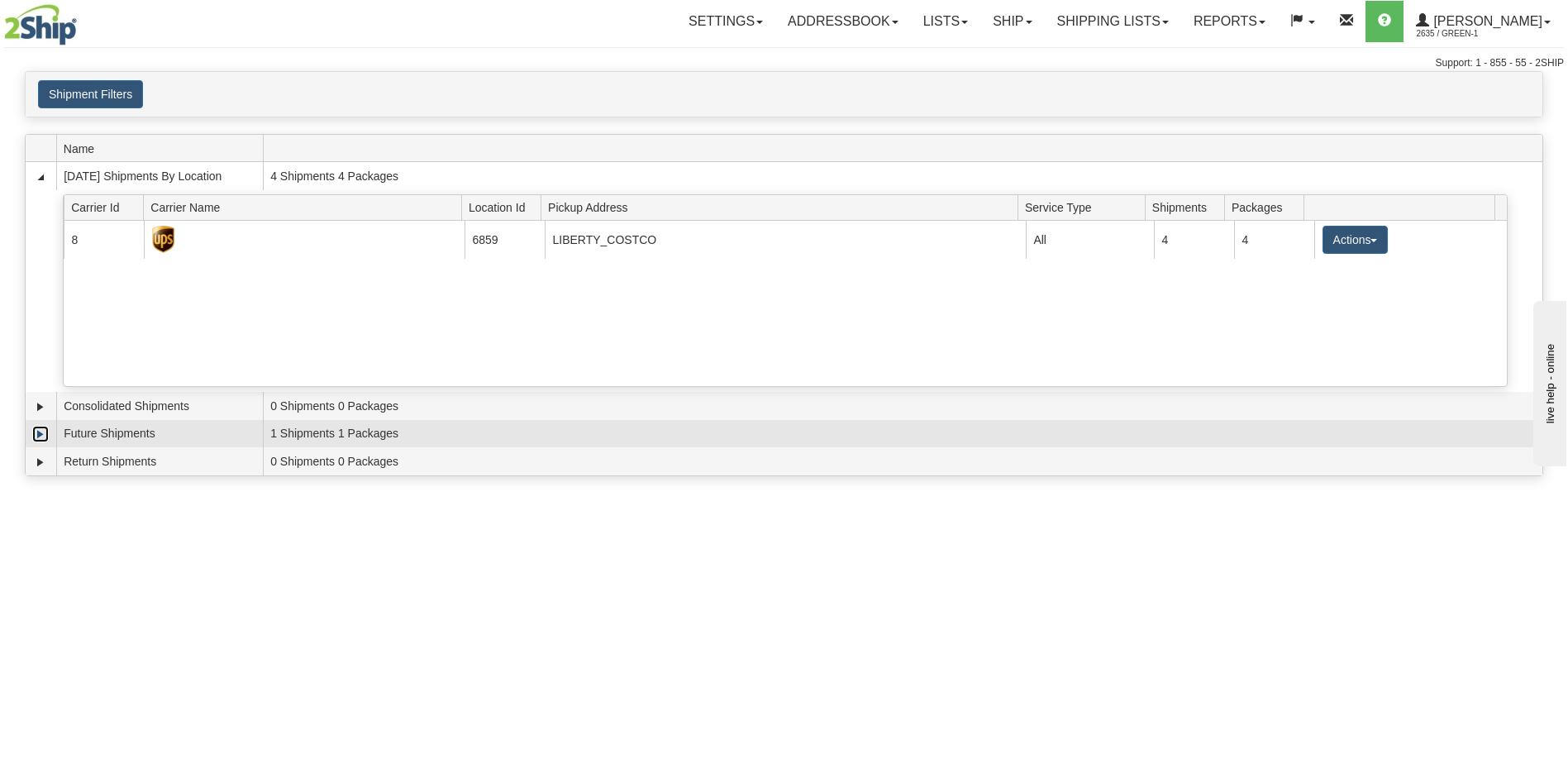
click at [39, 435] on link "Expand" at bounding box center [40, 433] width 17 height 17
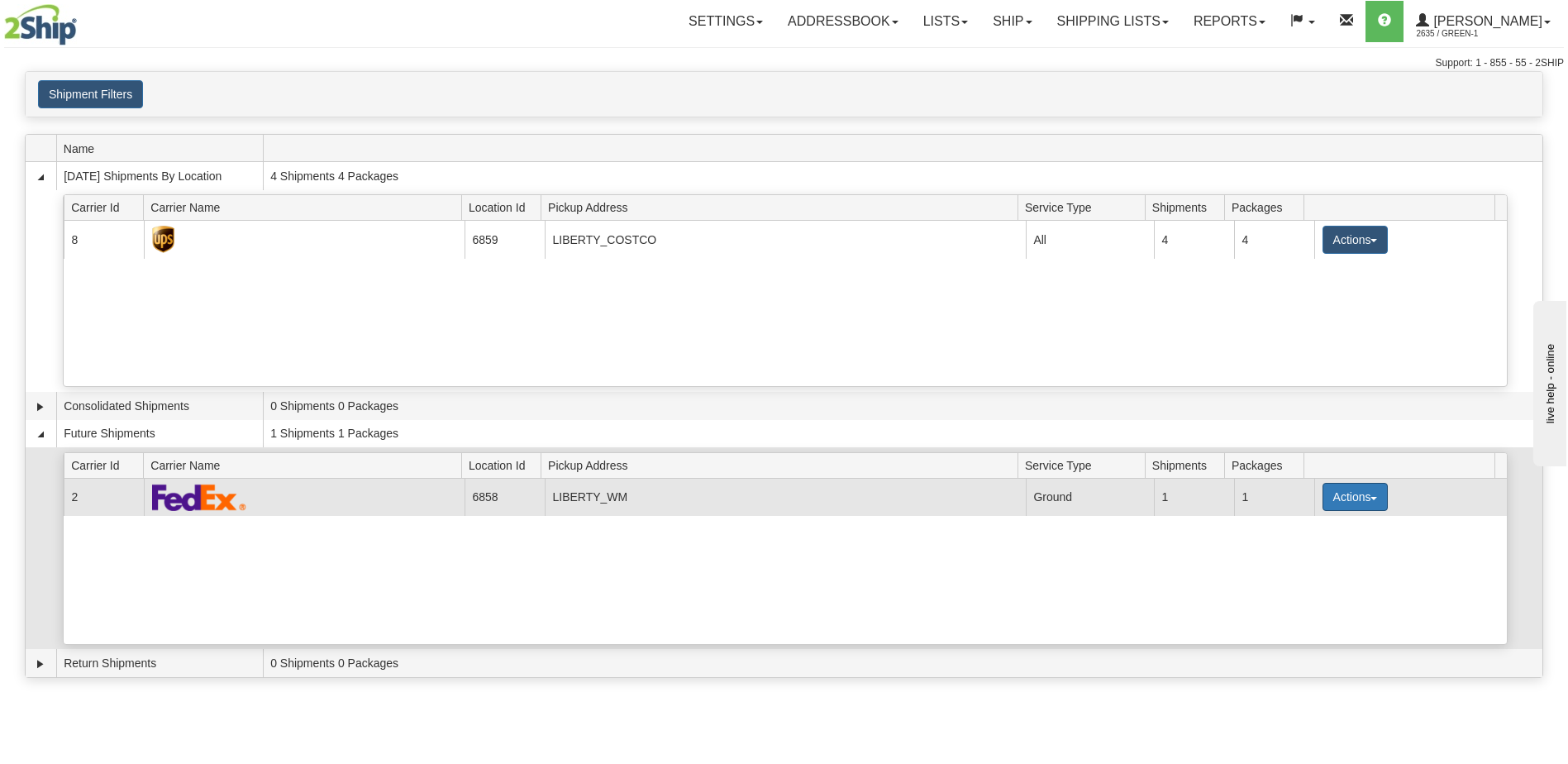
click at [1356, 501] on button "Actions" at bounding box center [1356, 497] width 66 height 28
click at [1320, 530] on link "Details" at bounding box center [1321, 528] width 133 height 22
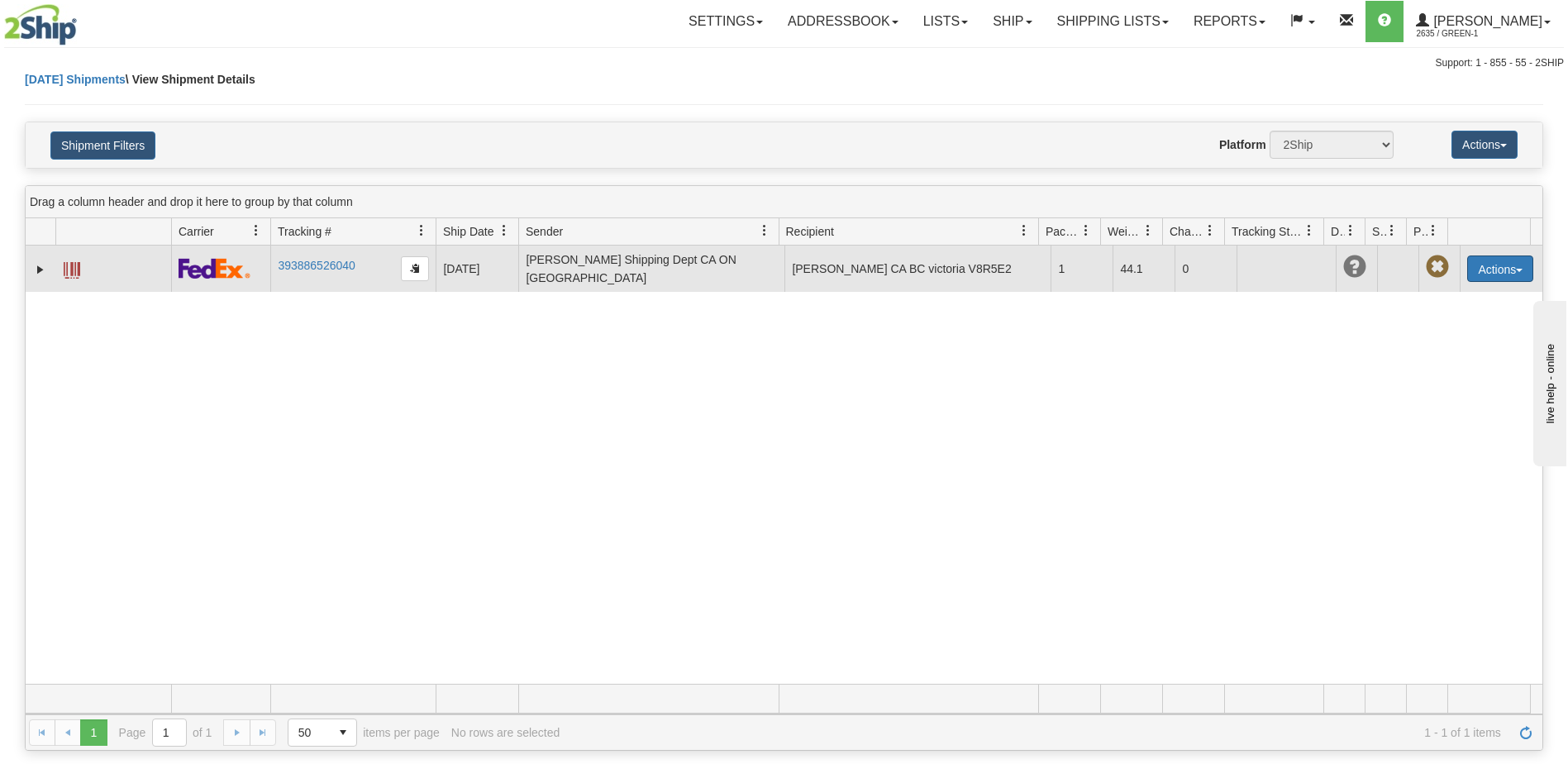
click at [1505, 276] on button "Actions" at bounding box center [1500, 269] width 66 height 26
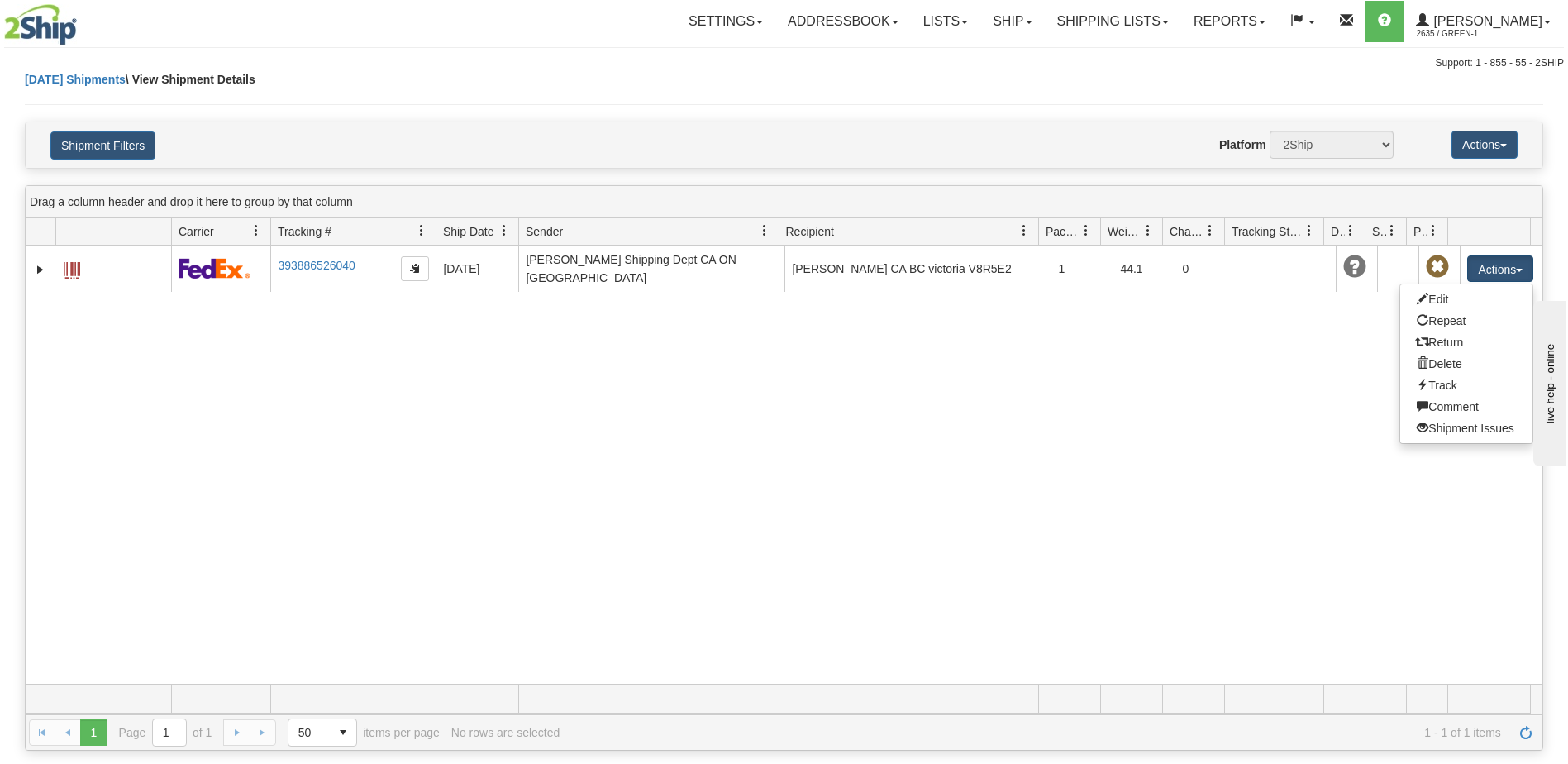
click at [1240, 428] on div "31719628 2635 393886526040 [DATE] [DATE] 02:57:01 PM [PERSON_NAME] Shipping Dep…" at bounding box center [783, 465] width 1517 height 438
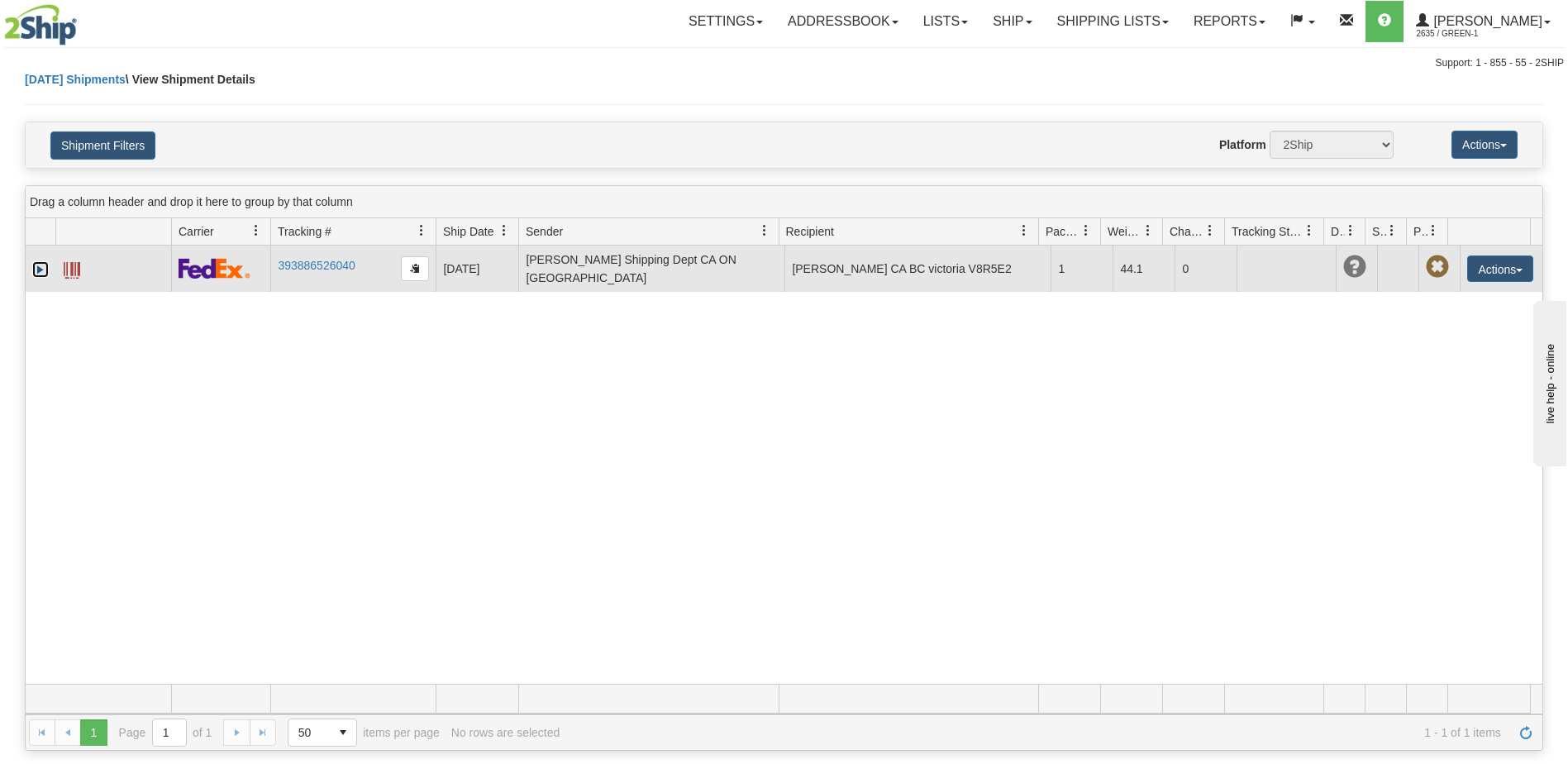
click at [45, 272] on link "Expand" at bounding box center [40, 269] width 17 height 17
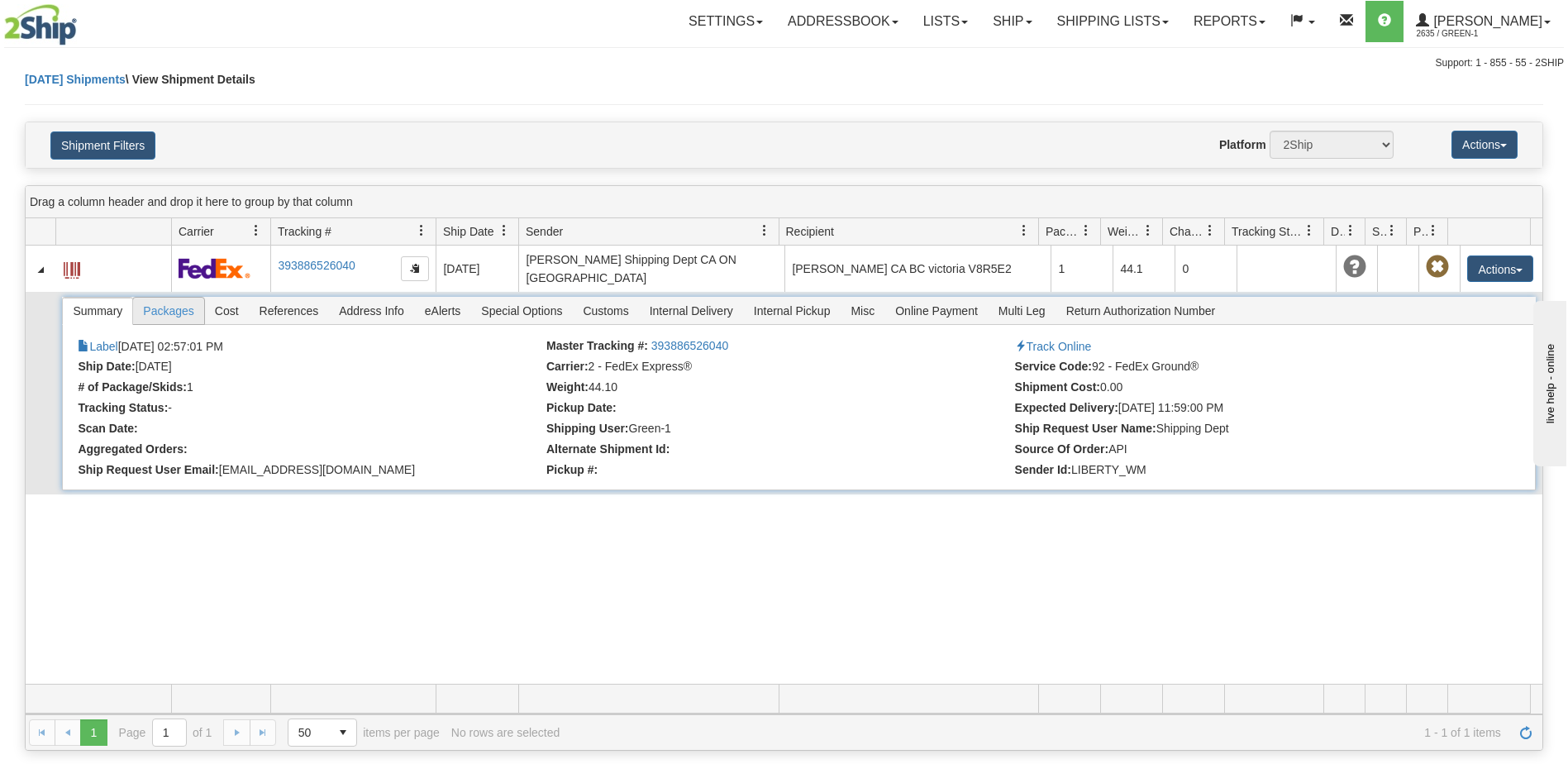
click at [169, 309] on span "Packages" at bounding box center [168, 310] width 71 height 26
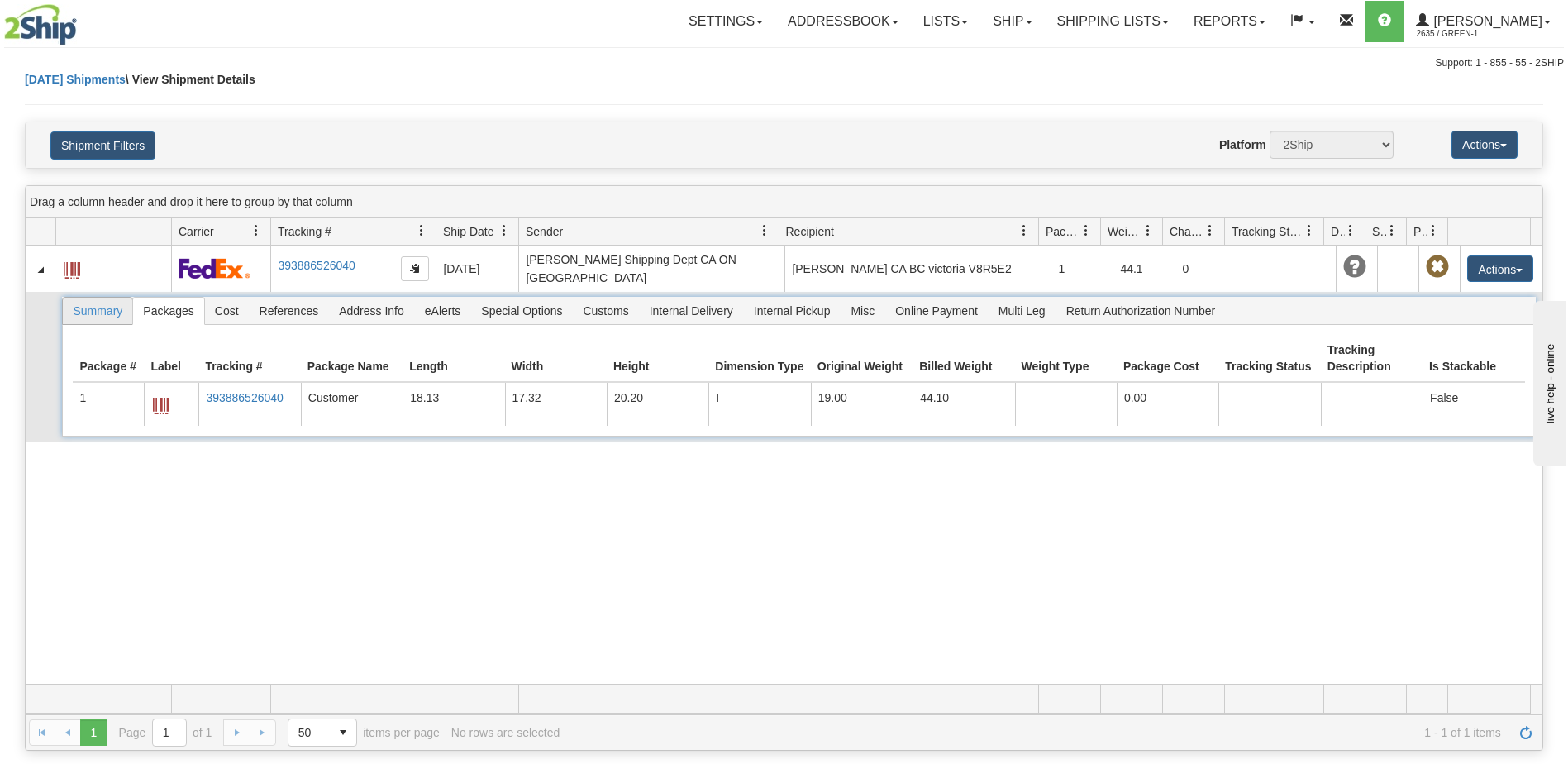
click at [92, 309] on span "Summary" at bounding box center [98, 310] width 70 height 26
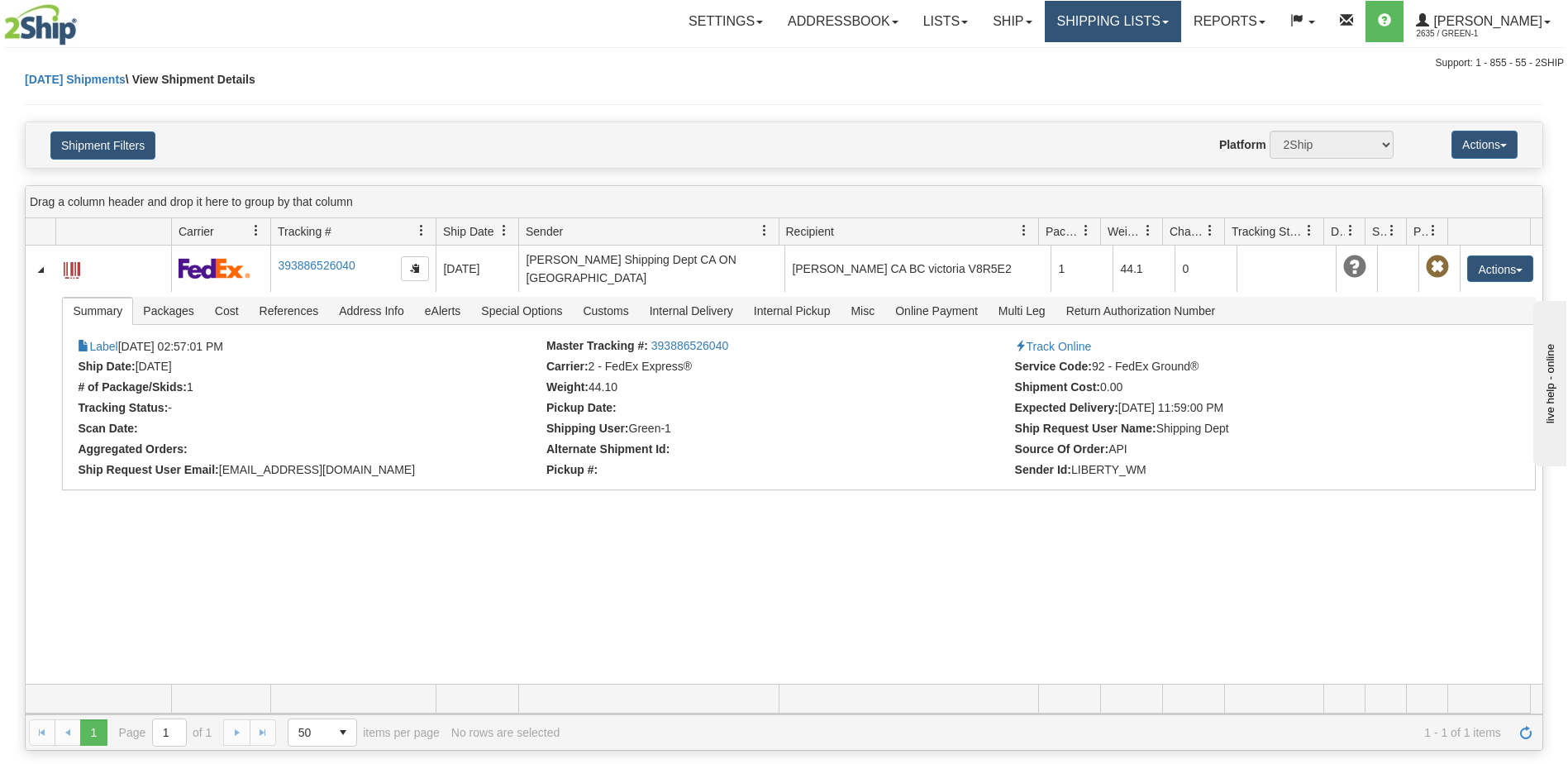
click at [1148, 28] on link "Shipping lists" at bounding box center [1113, 21] width 136 height 41
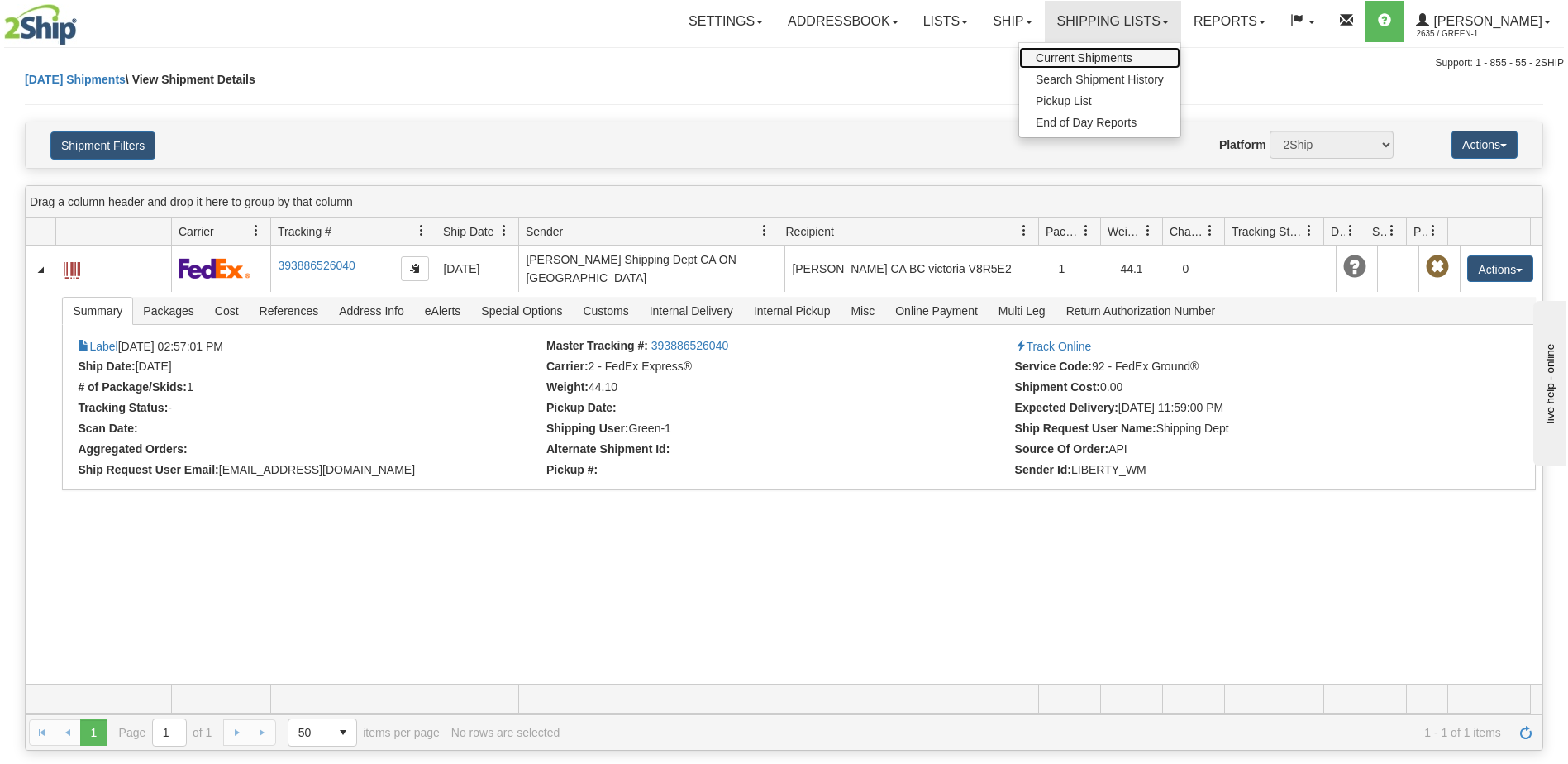
click at [1133, 64] on span "Current Shipments" at bounding box center [1084, 58] width 97 height 13
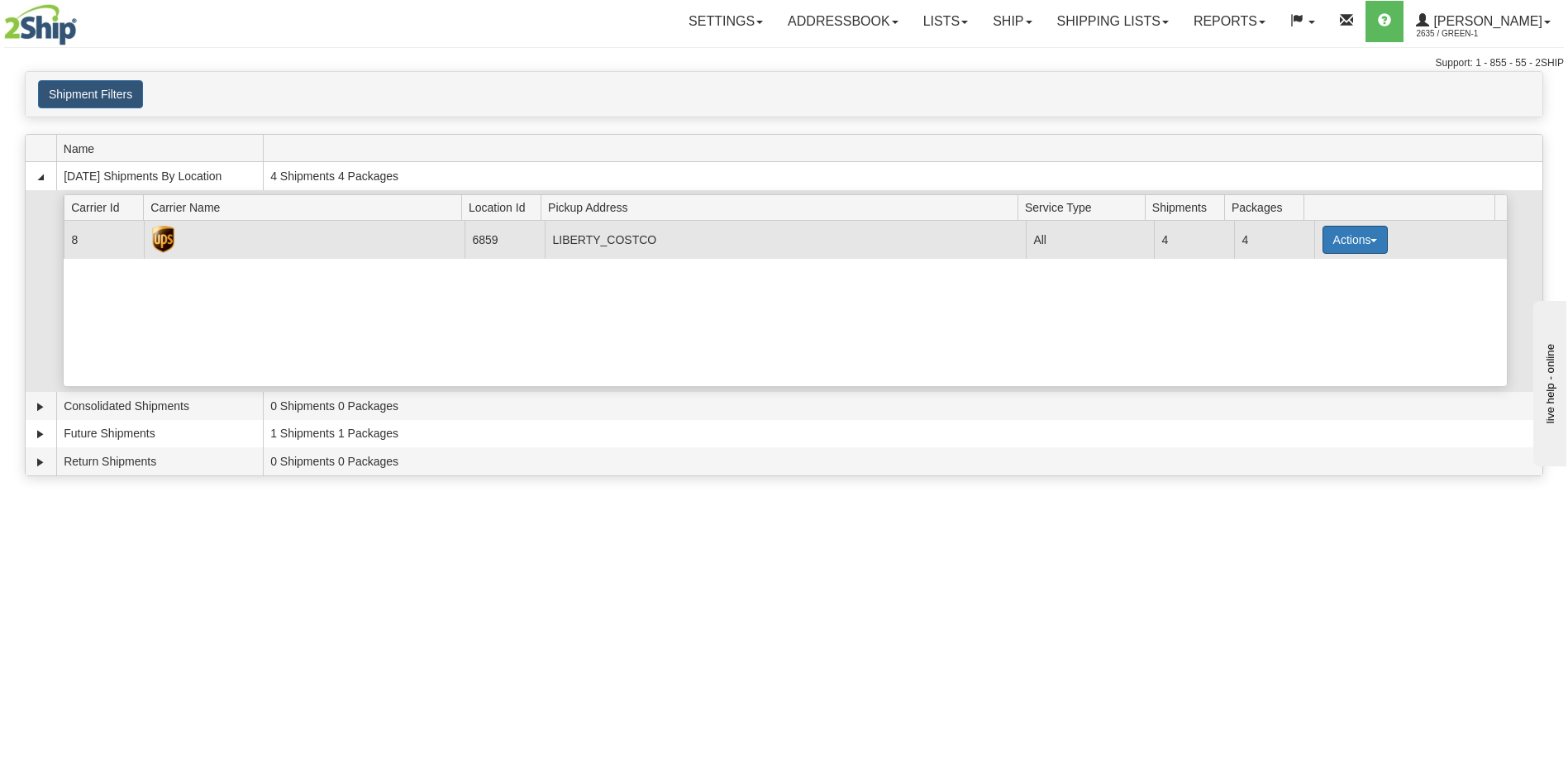
click at [1362, 237] on button "Actions" at bounding box center [1356, 240] width 66 height 28
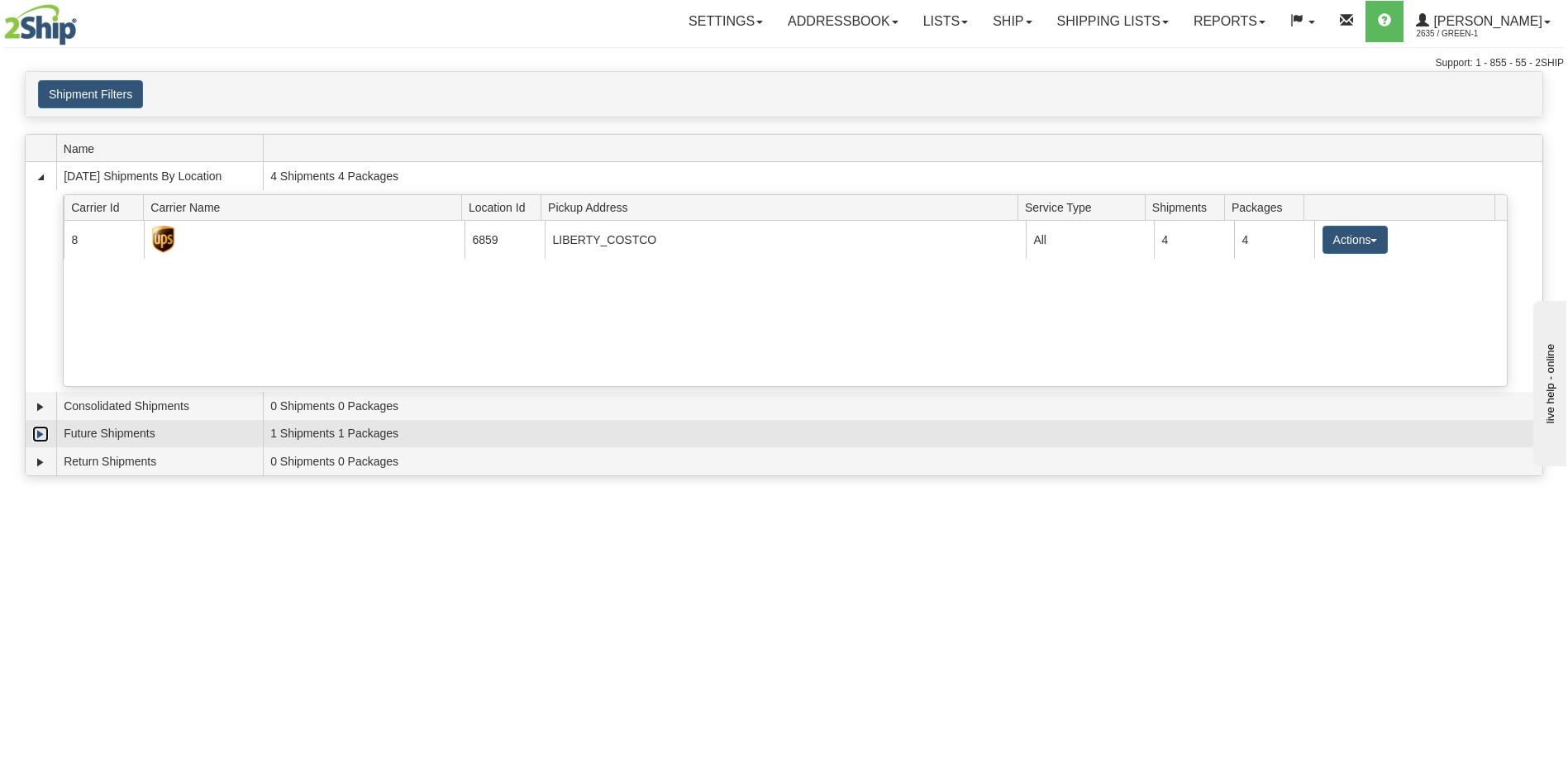
click at [39, 431] on link "Expand" at bounding box center [40, 433] width 17 height 17
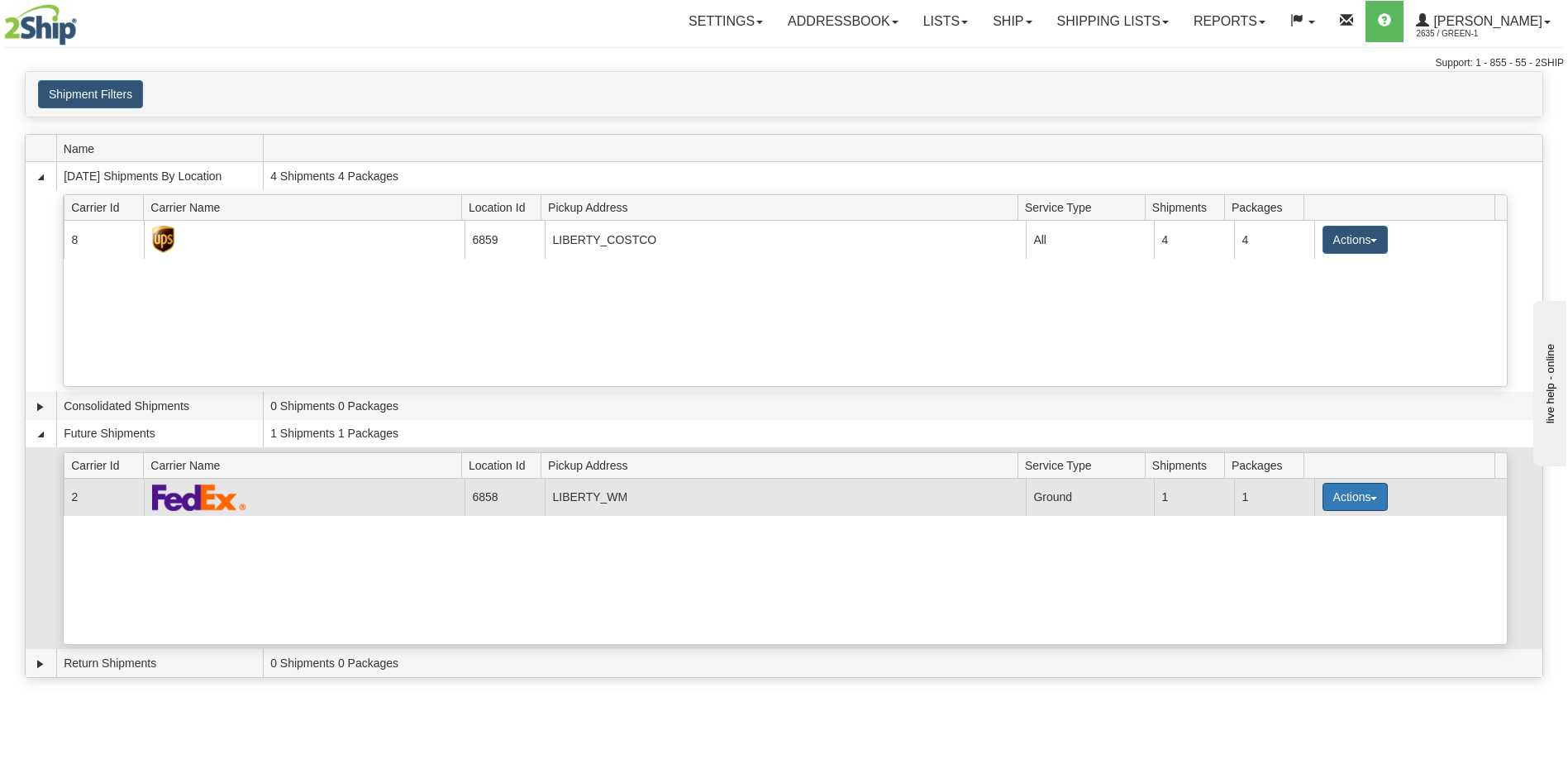
click at [1370, 498] on span "button" at bounding box center [1374, 499] width 7 height 3
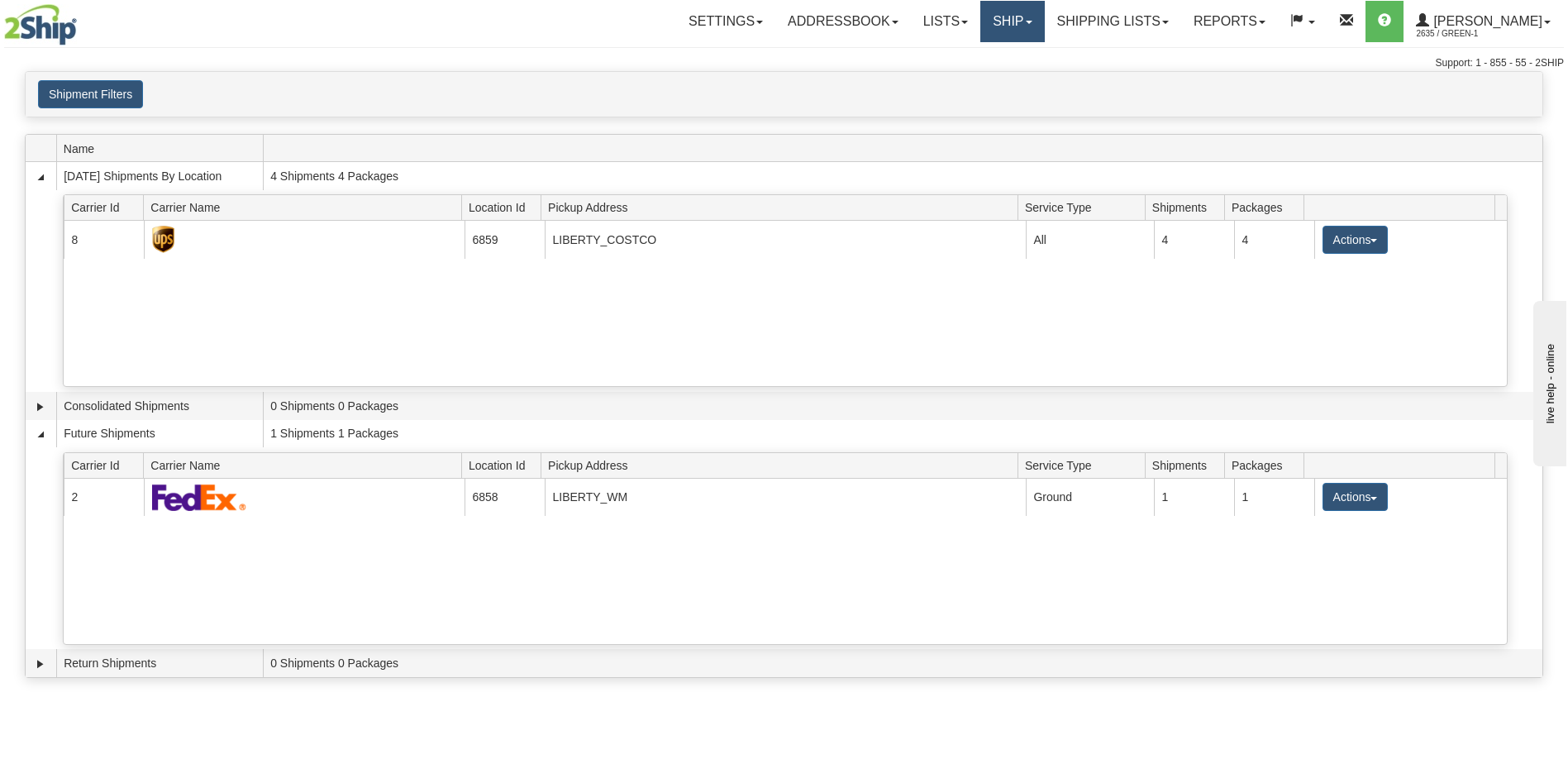
click at [1033, 24] on link "Ship" at bounding box center [1012, 21] width 64 height 41
click at [1027, 81] on span "OnHold / Order Queue" at bounding box center [969, 78] width 117 height 13
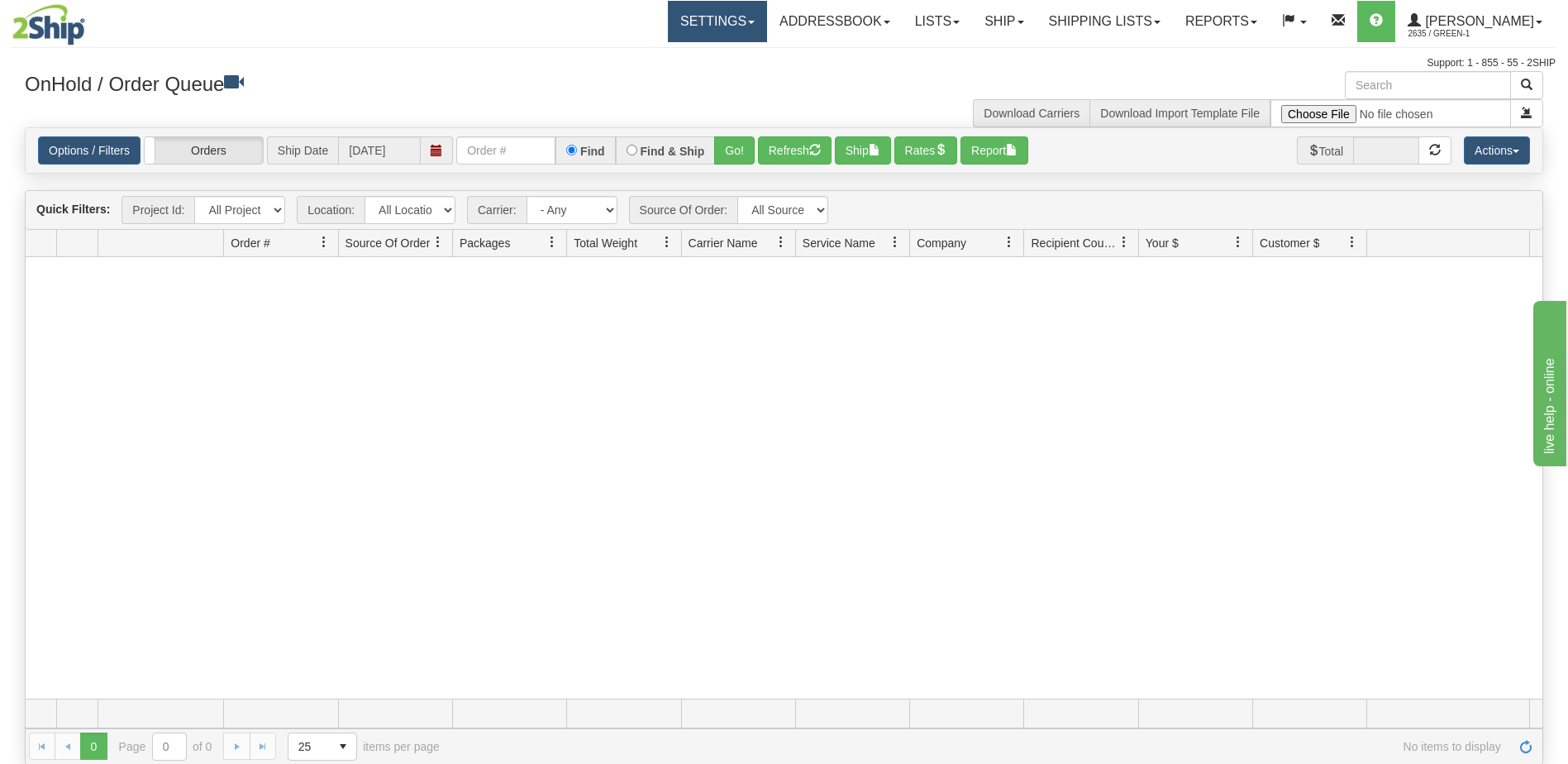
click at [737, 17] on link "Settings" at bounding box center [718, 21] width 99 height 41
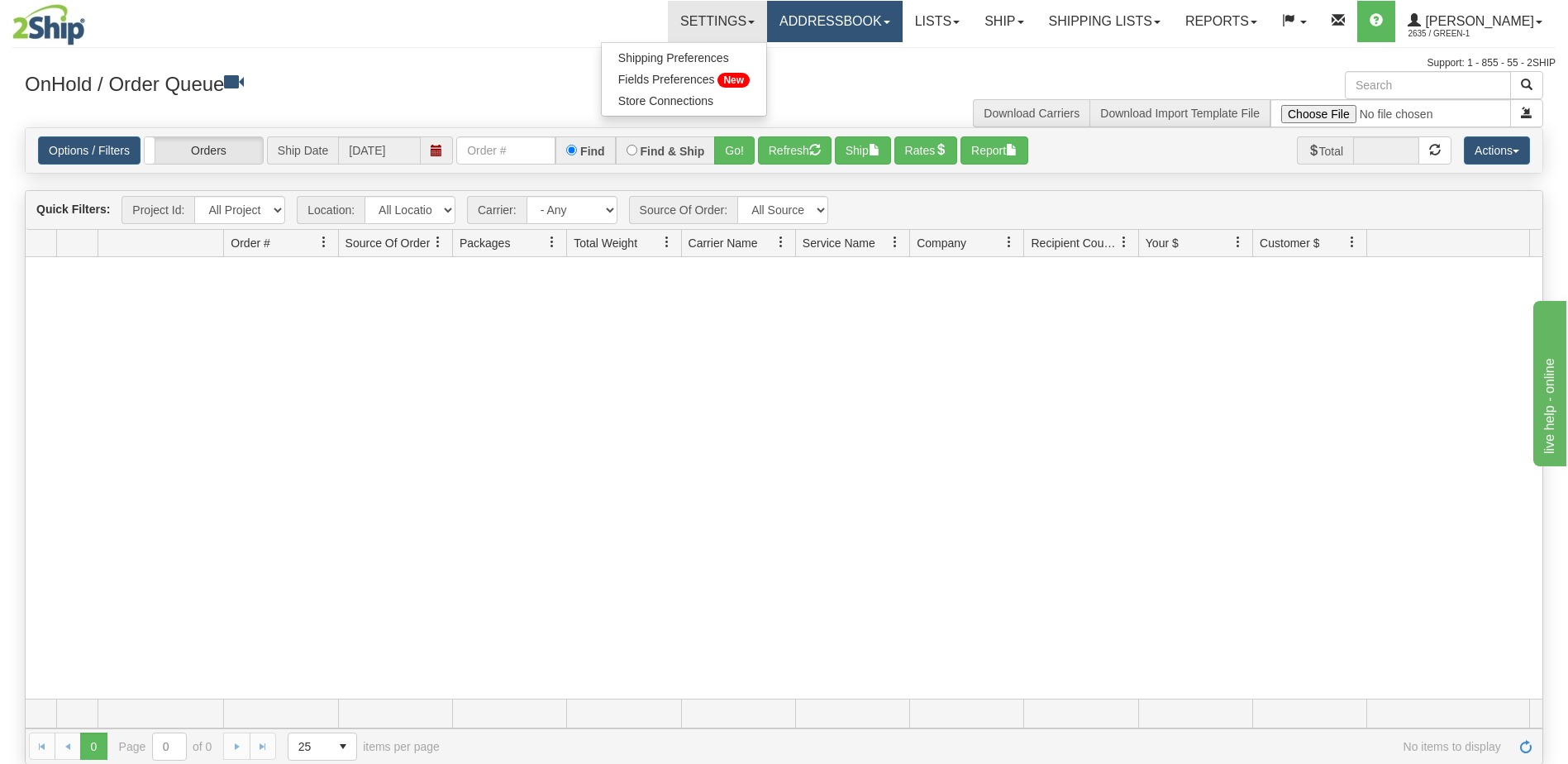
click at [832, 24] on link "Addressbook" at bounding box center [835, 21] width 135 height 41
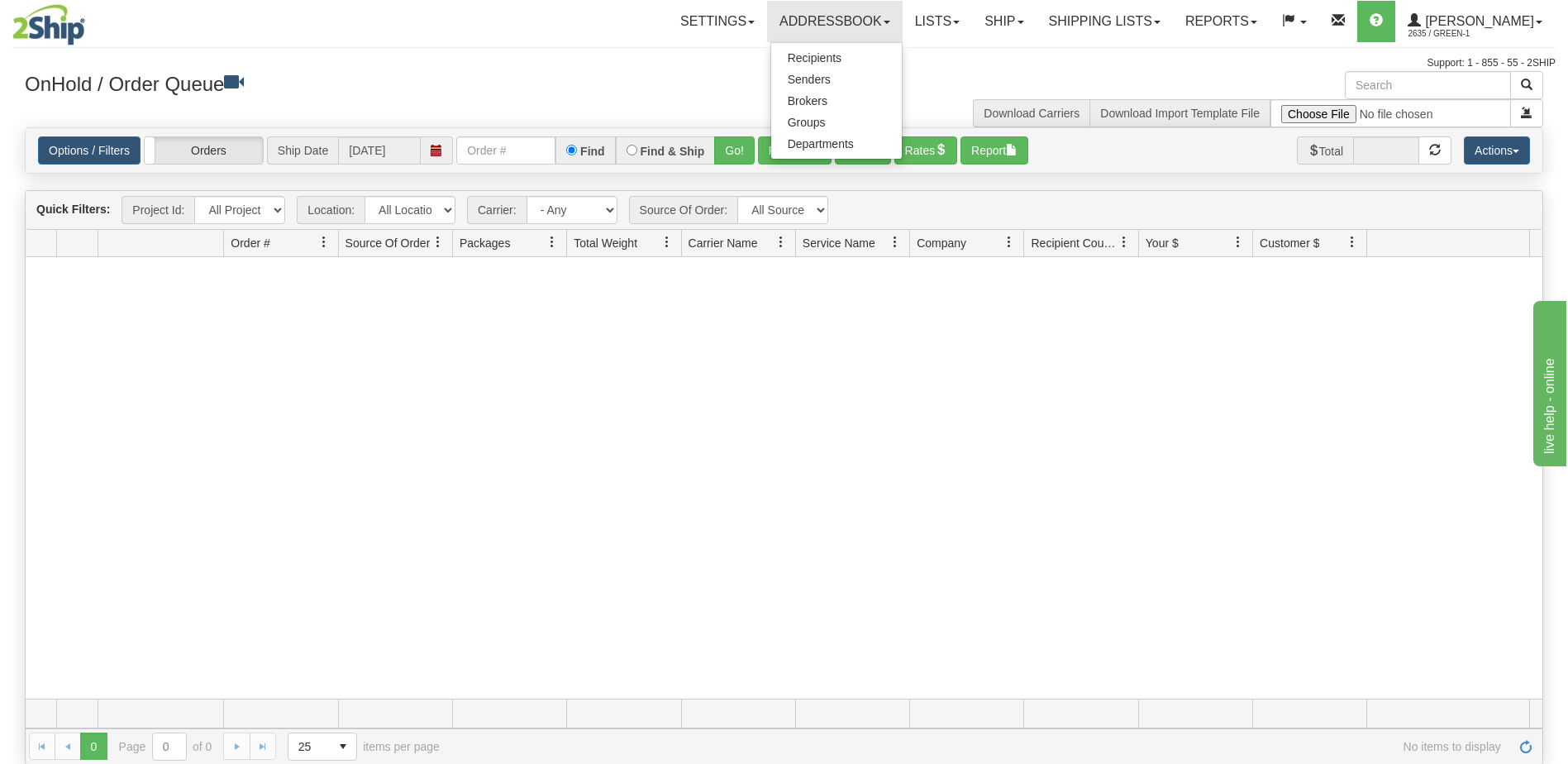
click at [692, 95] on h3 "OnHold / Order Queue" at bounding box center [398, 83] width 747 height 24
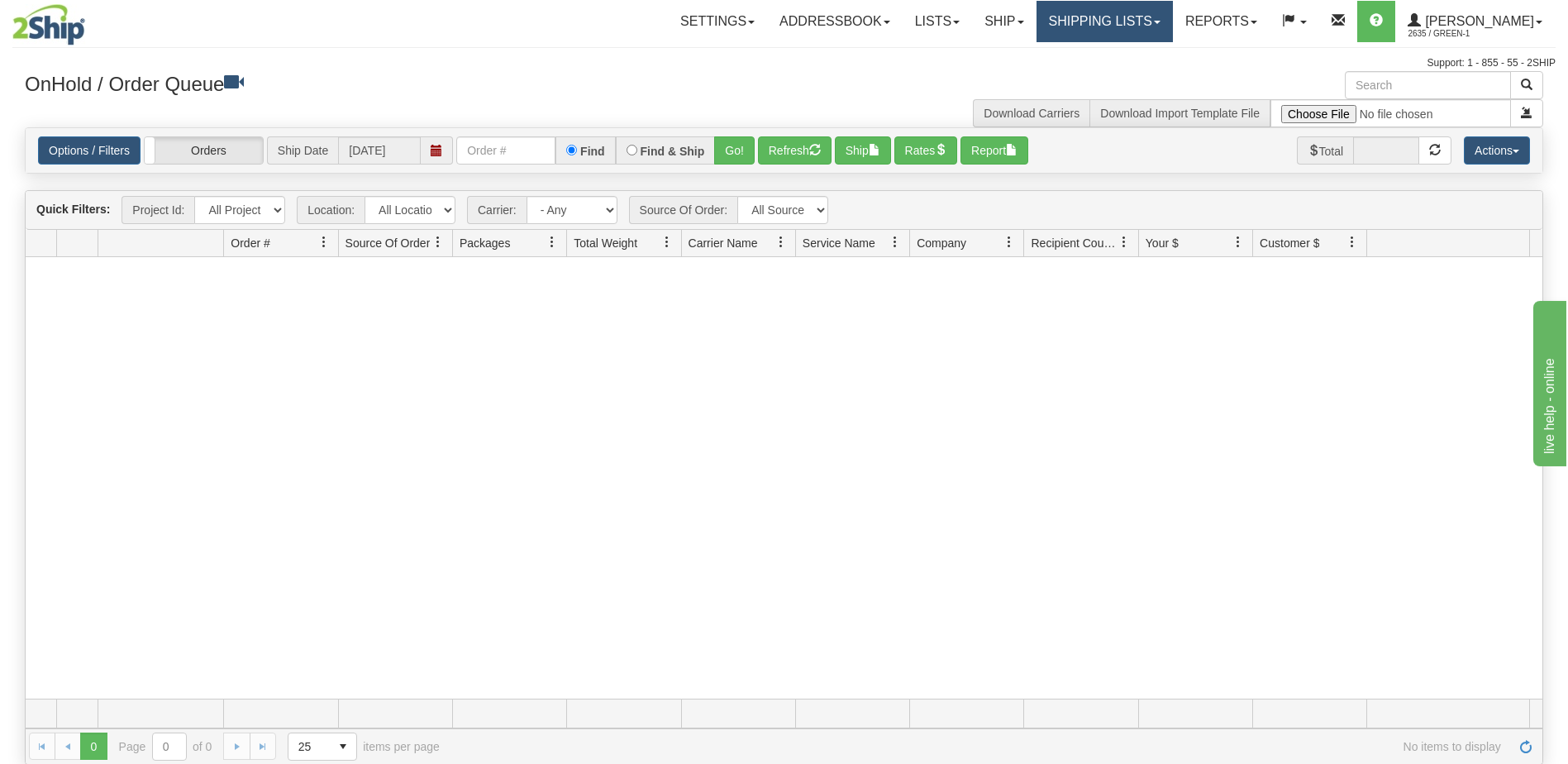
click at [1173, 23] on link "Shipping lists" at bounding box center [1105, 21] width 136 height 41
click at [797, 85] on div "Download Carriers Download Import Template File" at bounding box center [1169, 99] width 772 height 56
drag, startPoint x: 204, startPoint y: 443, endPoint x: 198, endPoint y: 410, distance: 33.5
click at [204, 443] on div at bounding box center [783, 478] width 1517 height 441
